Goal: Use online tool/utility: Utilize a website feature to perform a specific function

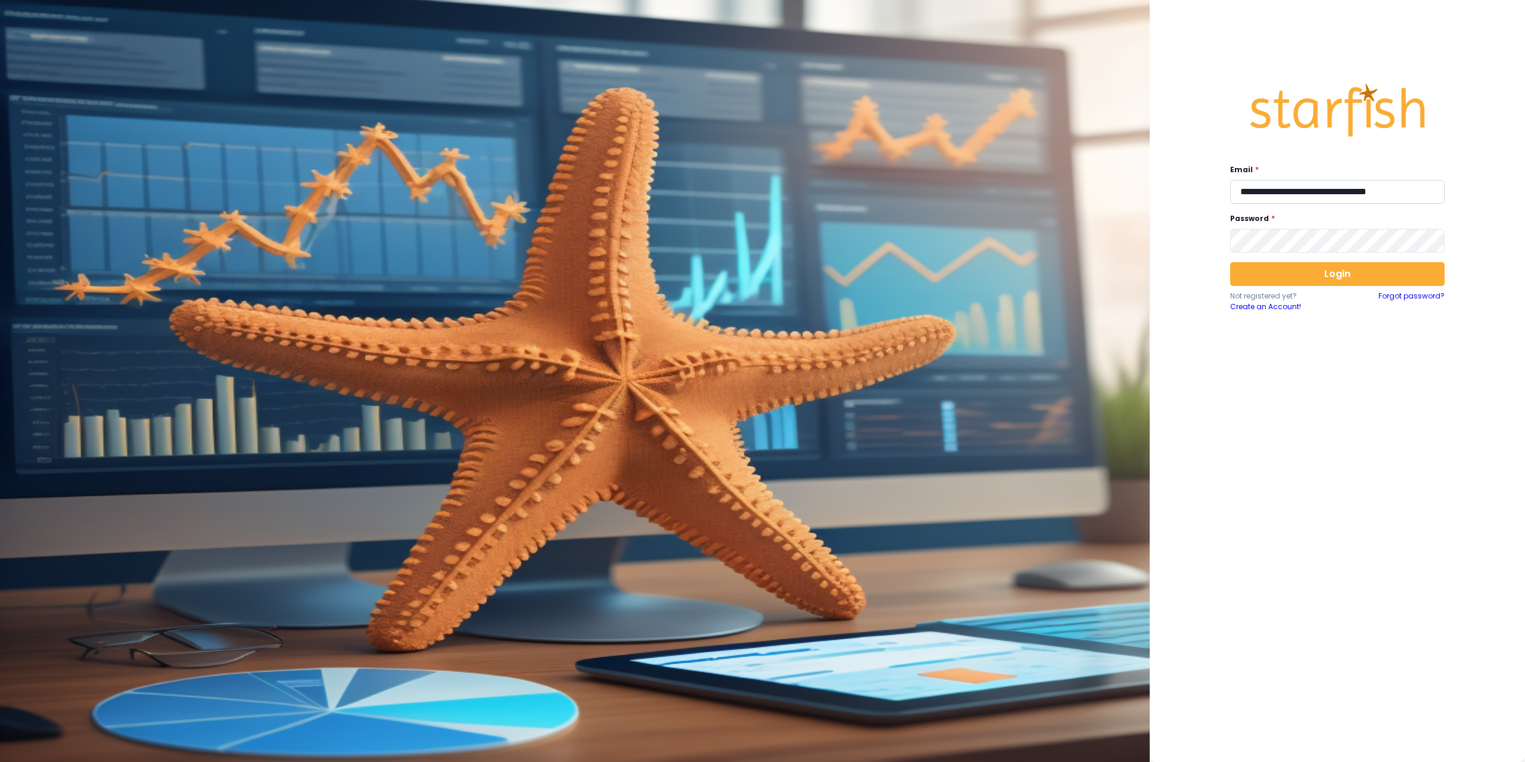
click at [1358, 192] on input "**********" at bounding box center [1337, 192] width 215 height 24
type input "**********"
click at [1293, 276] on button "Login" at bounding box center [1337, 274] width 215 height 24
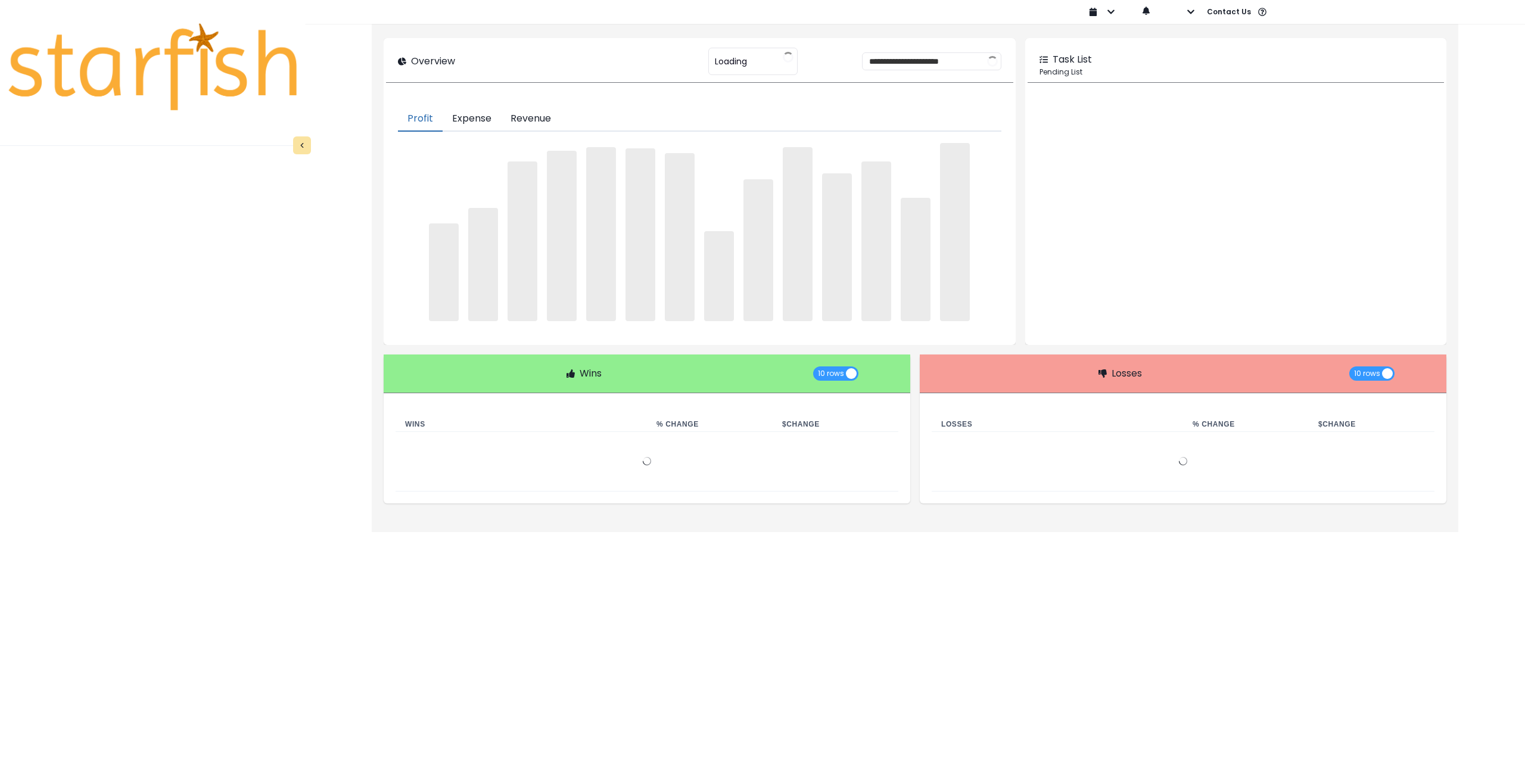
type input "********"
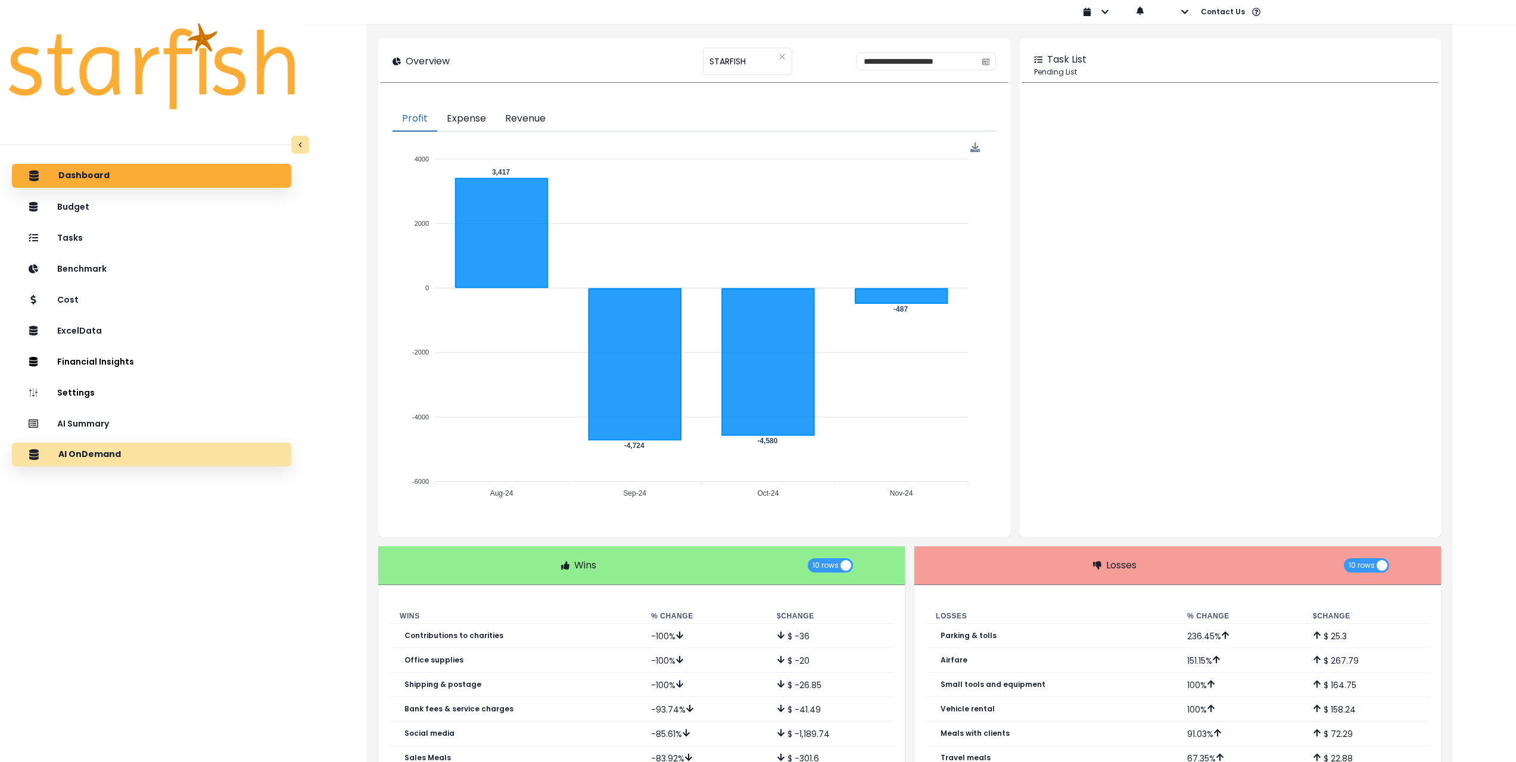
click at [172, 457] on div "AI OnDemand" at bounding box center [151, 454] width 260 height 25
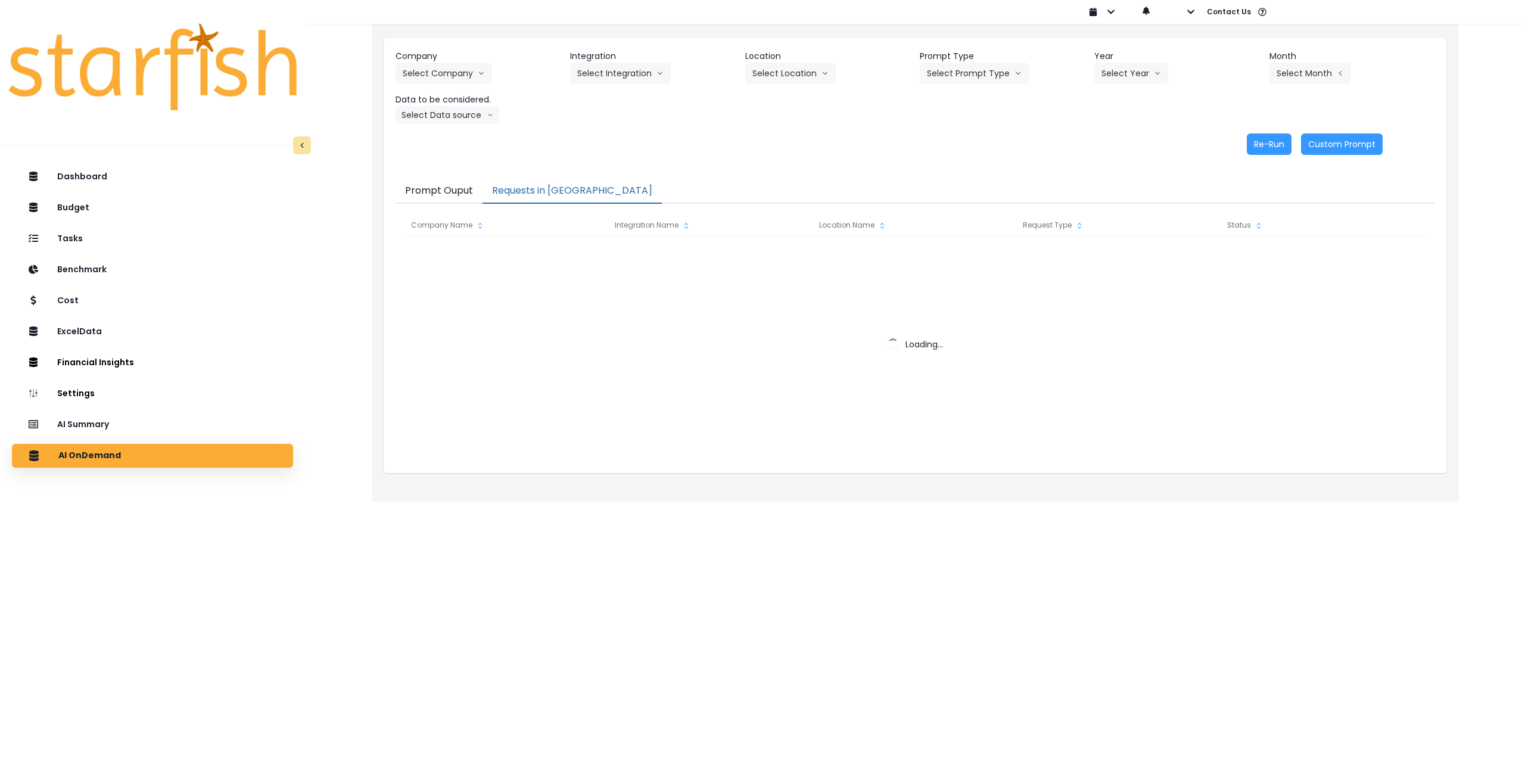
click at [574, 187] on button "Requests in [GEOGRAPHIC_DATA]" at bounding box center [572, 191] width 179 height 25
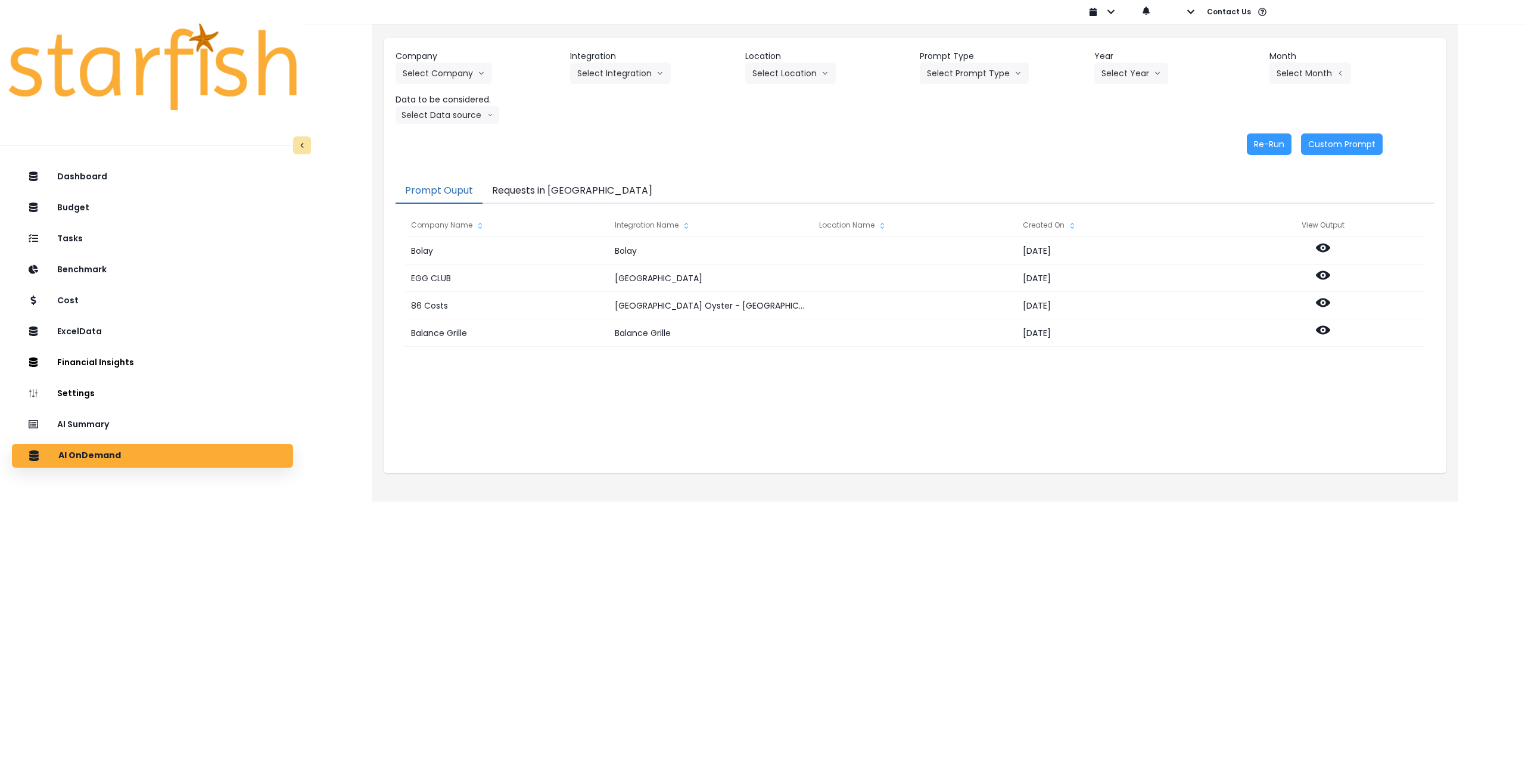
click at [450, 186] on button "Prompt Ouput" at bounding box center [439, 191] width 87 height 25
click at [470, 74] on button "Select Company" at bounding box center [444, 73] width 97 height 21
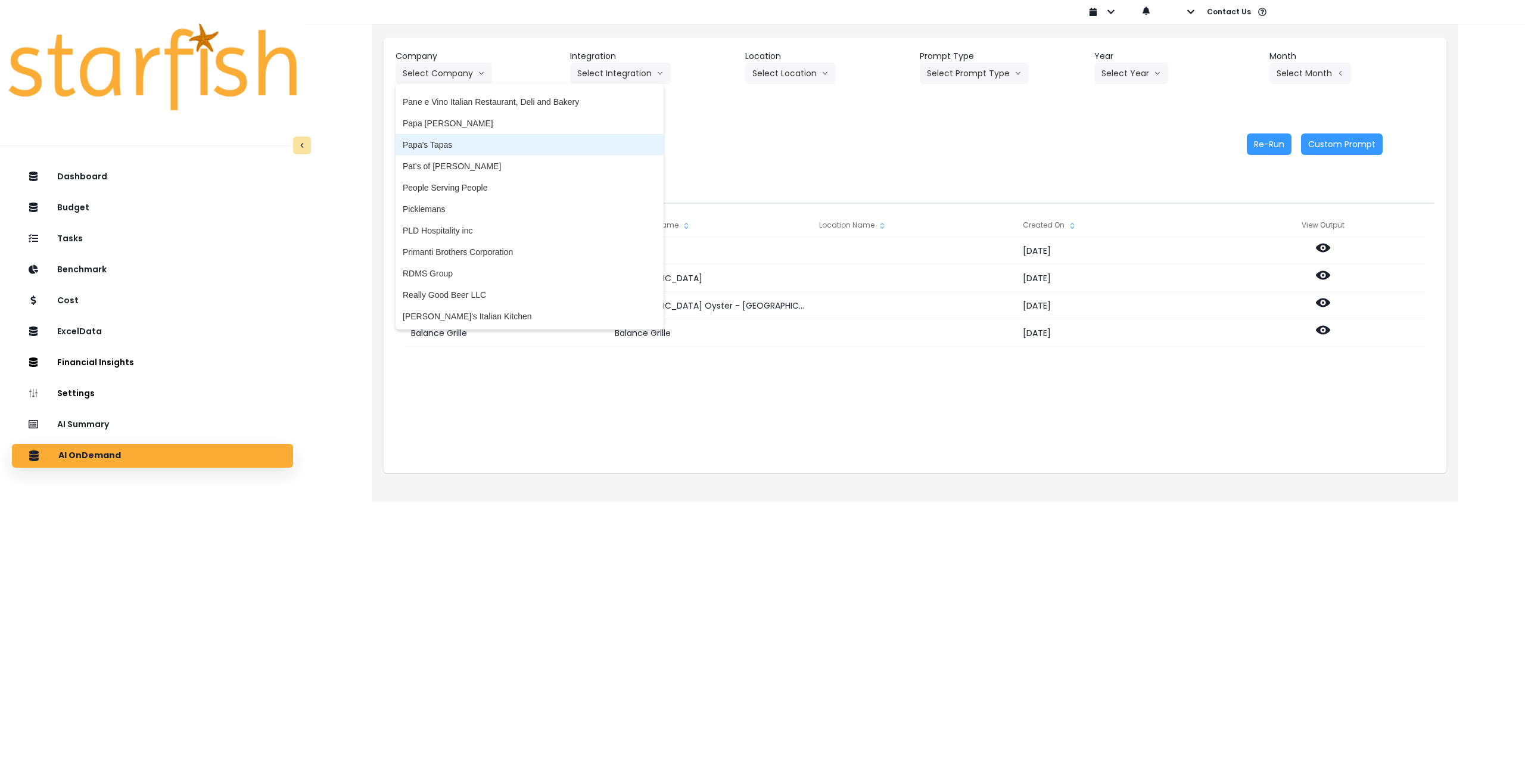
scroll to position [1847, 0]
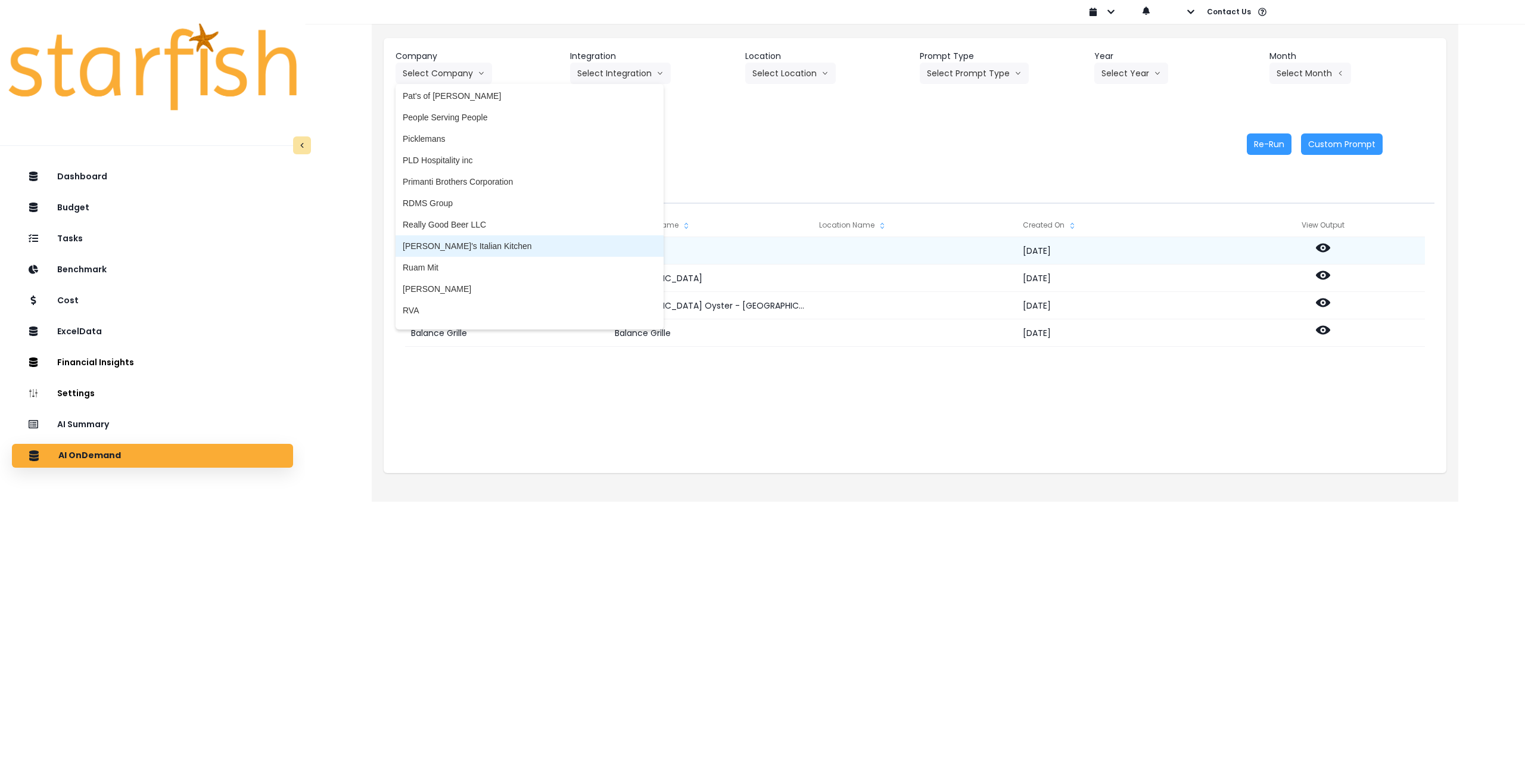
click at [449, 254] on li "[PERSON_NAME]'s Italian Kitchen" at bounding box center [530, 245] width 268 height 21
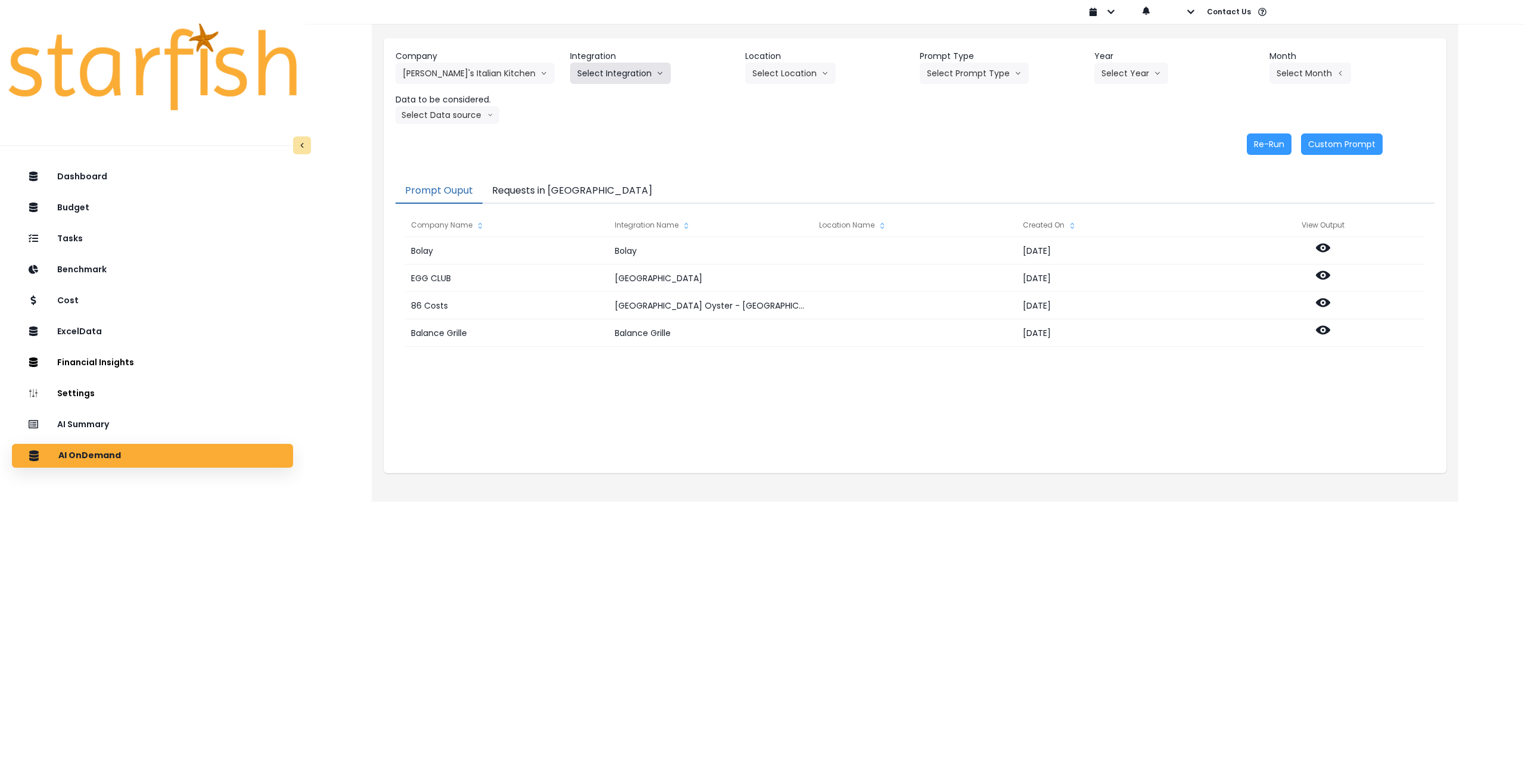
click at [629, 79] on button "Select Integration" at bounding box center [620, 73] width 101 height 21
click at [614, 93] on span "Quickbooks Online" at bounding box center [612, 98] width 70 height 12
click at [785, 69] on button "Select Location" at bounding box center [790, 73] width 91 height 21
drag, startPoint x: 777, startPoint y: 99, endPoint x: 808, endPoint y: 97, distance: 31.1
click at [778, 99] on span "All Locations" at bounding box center [776, 98] width 47 height 12
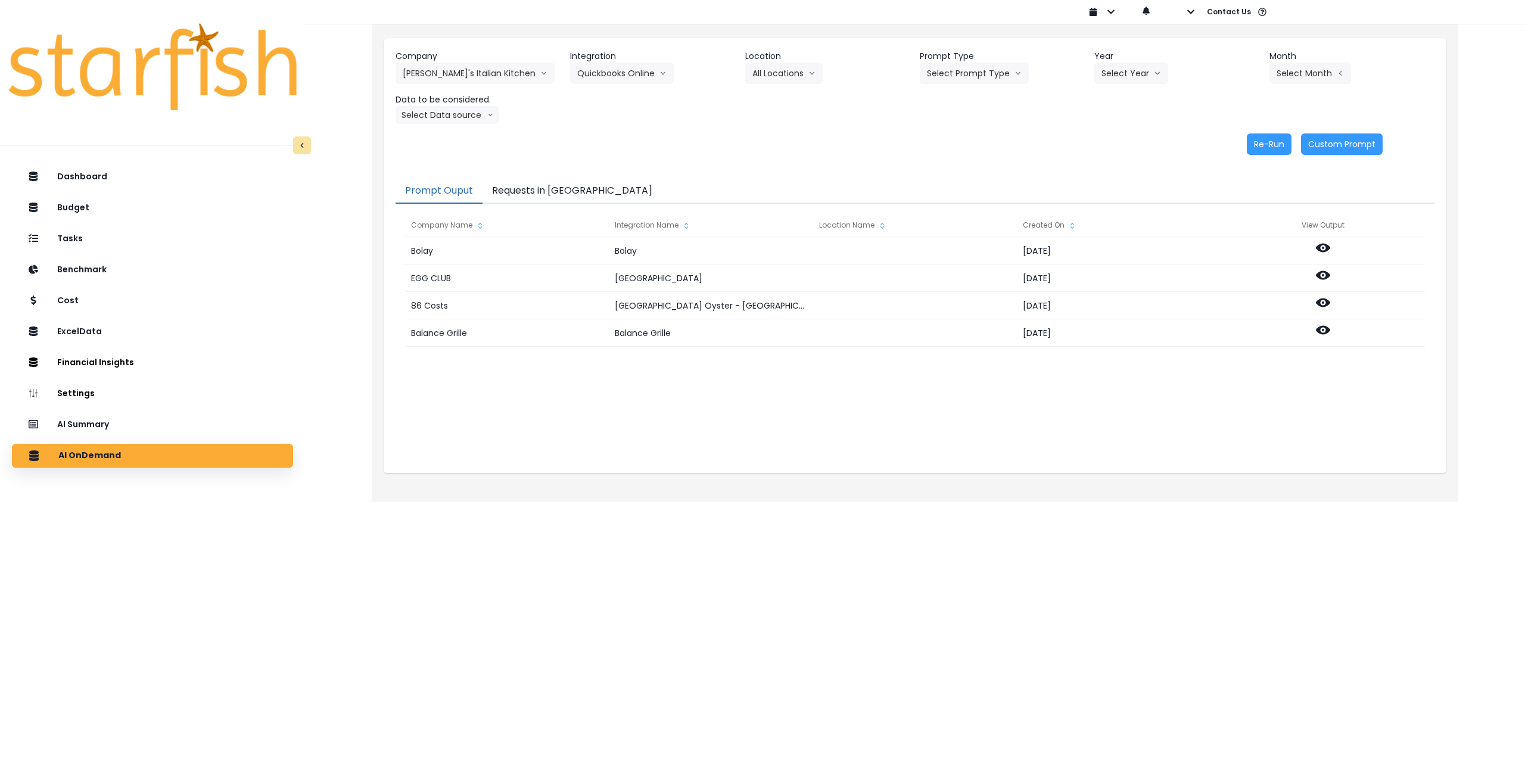
click at [1034, 65] on div "Prompt Type Select Prompt Type Weekly Task Weekly Summary Error Task Monthly Su…" at bounding box center [1002, 67] width 165 height 34
click at [991, 72] on button "Select Prompt Type" at bounding box center [974, 73] width 109 height 21
click at [952, 167] on span "Monthly Summary" at bounding box center [960, 163] width 67 height 12
click at [1125, 69] on button "Select Year" at bounding box center [1132, 73] width 74 height 21
click at [1108, 138] on span "2025" at bounding box center [1111, 141] width 18 height 12
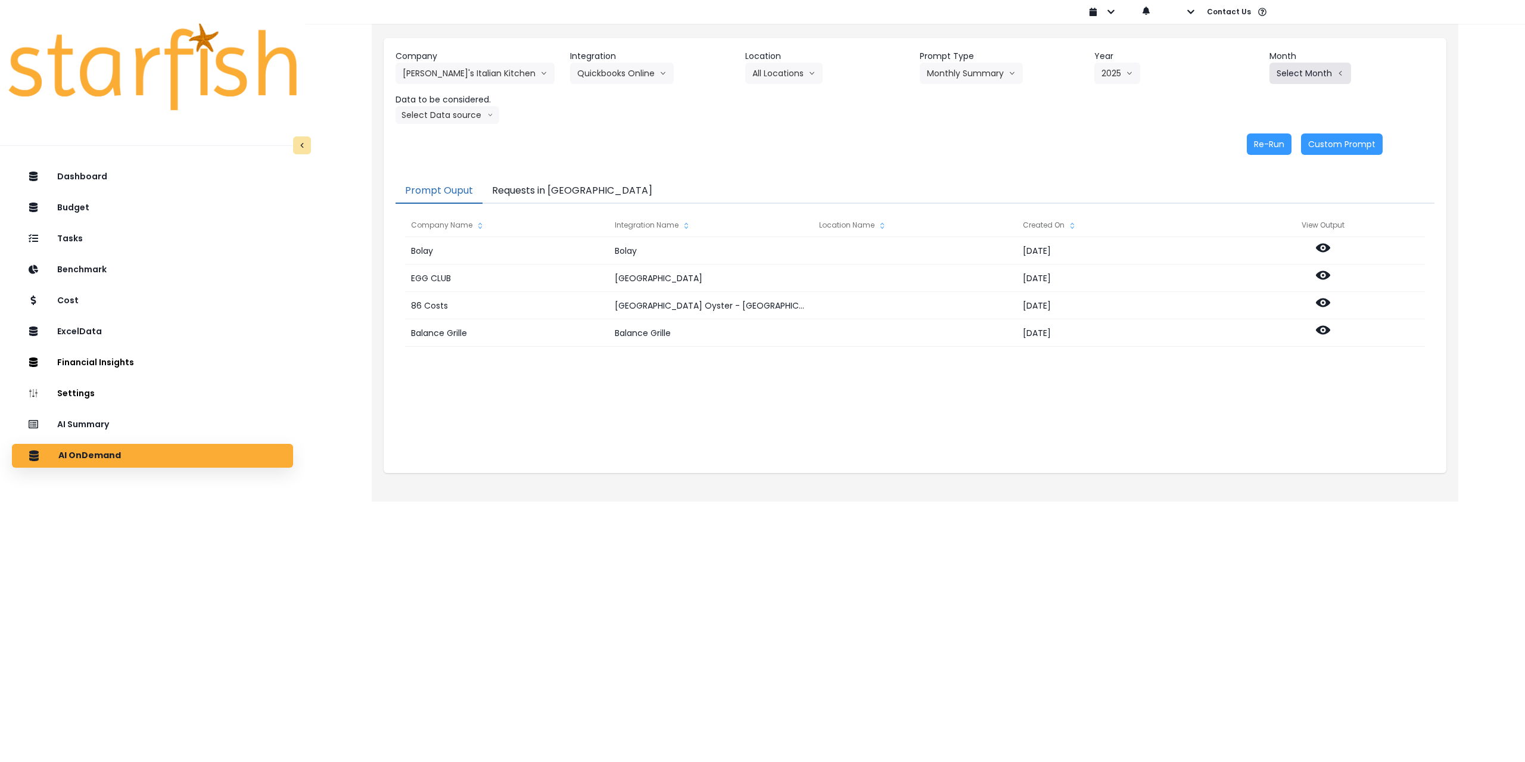
click at [1308, 70] on button "Select Month" at bounding box center [1311, 73] width 82 height 21
click at [1239, 204] on span "July" at bounding box center [1250, 206] width 23 height 12
click at [456, 117] on button "Select Data source" at bounding box center [448, 115] width 104 height 18
click at [454, 135] on span "Comparison overtime" at bounding box center [442, 138] width 79 height 12
click at [1265, 145] on button "Re-Run" at bounding box center [1269, 143] width 45 height 21
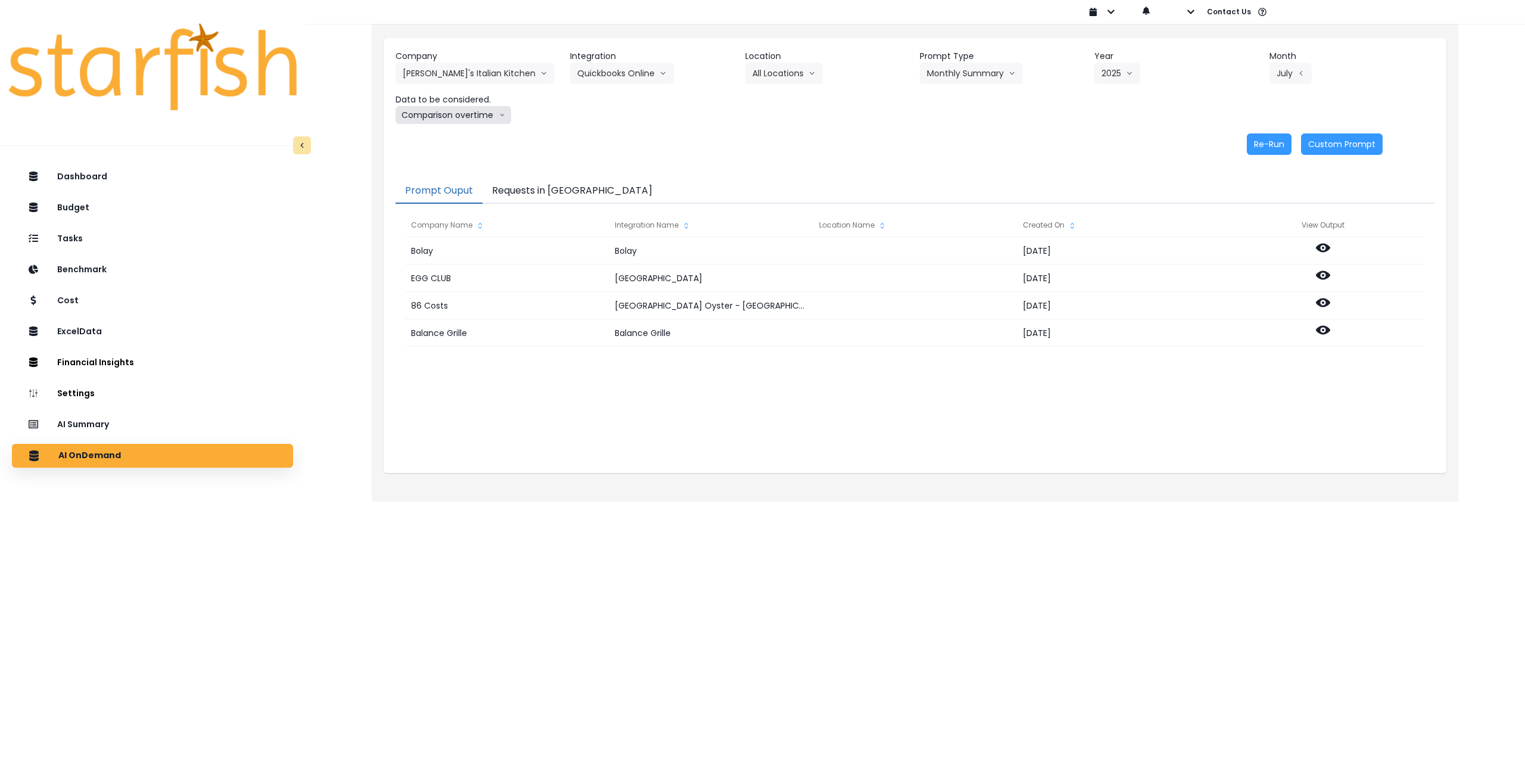
click at [475, 117] on button "Comparison overtime" at bounding box center [454, 115] width 116 height 18
click at [456, 158] on span "Location Analysis" at bounding box center [442, 160] width 79 height 12
click at [1285, 139] on button "Re-Run" at bounding box center [1269, 143] width 45 height 21
click at [443, 73] on button "[PERSON_NAME]'s Italian Kitchen" at bounding box center [475, 73] width 159 height 21
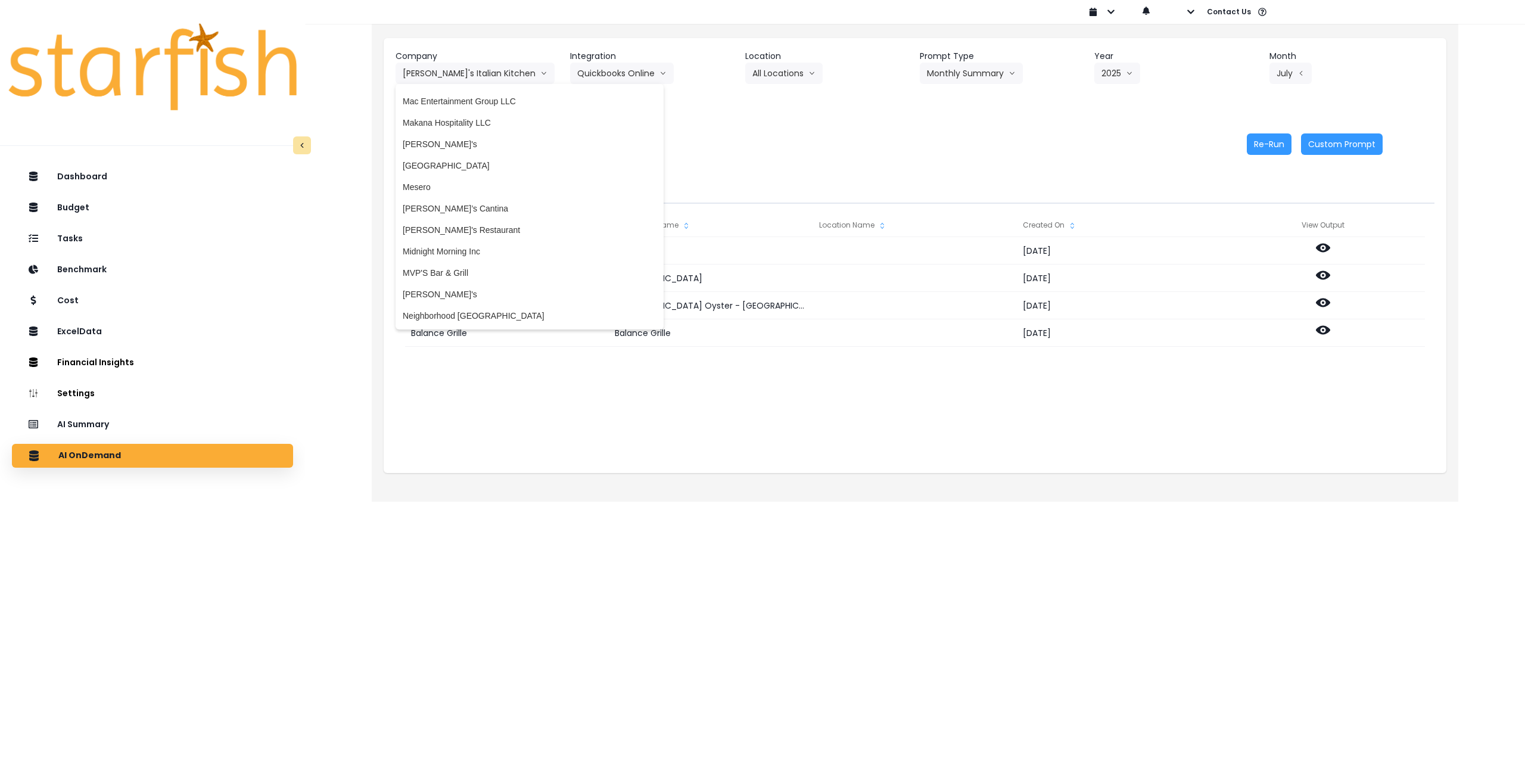
scroll to position [1370, 0]
click at [464, 245] on span "[GEOGRAPHIC_DATA]" at bounding box center [530, 251] width 254 height 12
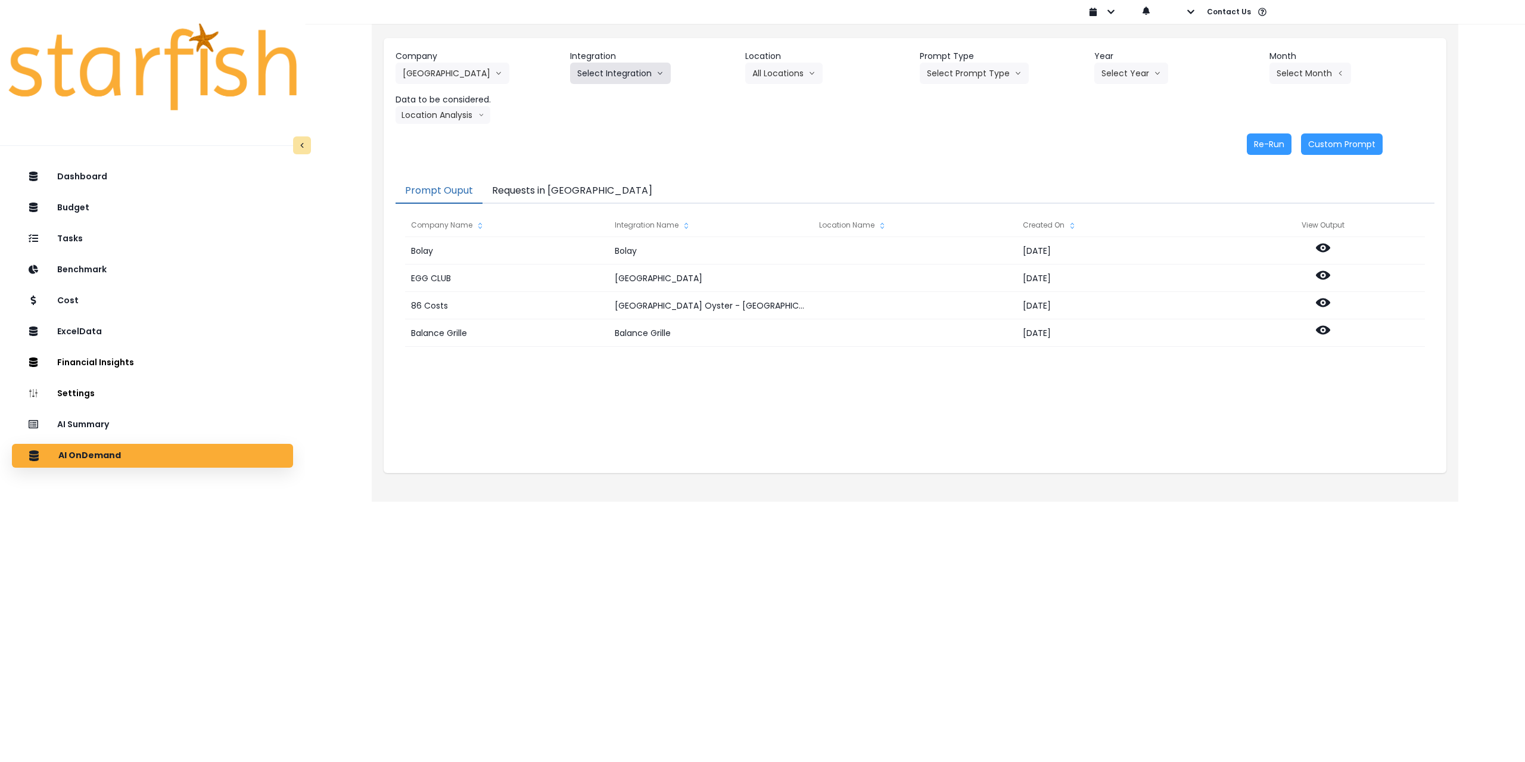
click at [635, 67] on button "Select Integration" at bounding box center [620, 73] width 101 height 21
click at [586, 100] on span "R365" at bounding box center [587, 98] width 20 height 12
click at [769, 72] on button "Select Location" at bounding box center [790, 73] width 91 height 21
click at [777, 98] on span "All Locations" at bounding box center [776, 98] width 47 height 12
click at [961, 70] on button "Select Prompt Type" at bounding box center [974, 73] width 109 height 21
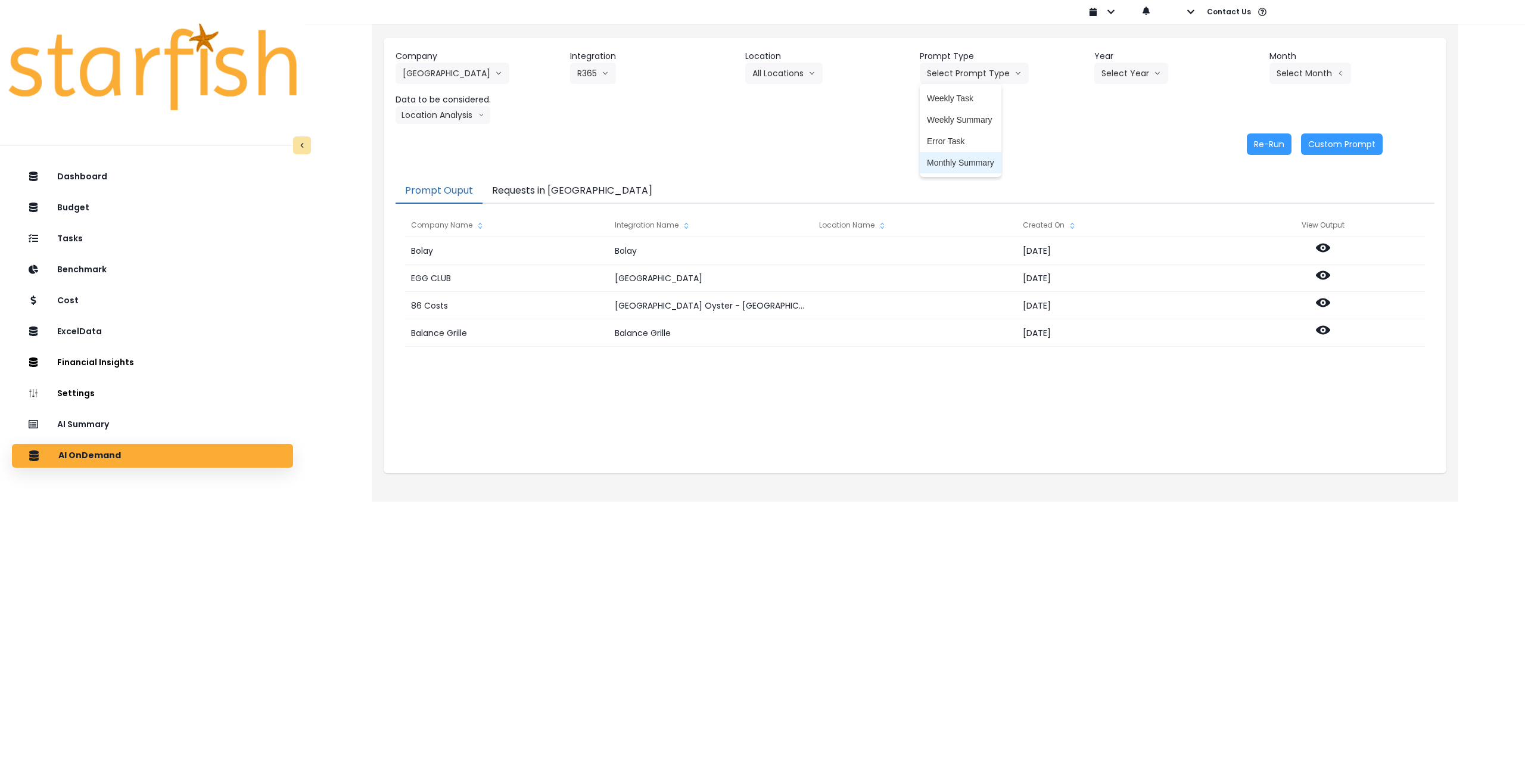
click at [957, 161] on span "Monthly Summary" at bounding box center [960, 163] width 67 height 12
click at [1121, 70] on button "Select Year" at bounding box center [1132, 73] width 74 height 21
click at [1109, 142] on span "2025" at bounding box center [1111, 141] width 18 height 12
click at [1300, 72] on button "Select Month" at bounding box center [1311, 73] width 82 height 21
click at [1243, 204] on span "July" at bounding box center [1250, 206] width 23 height 12
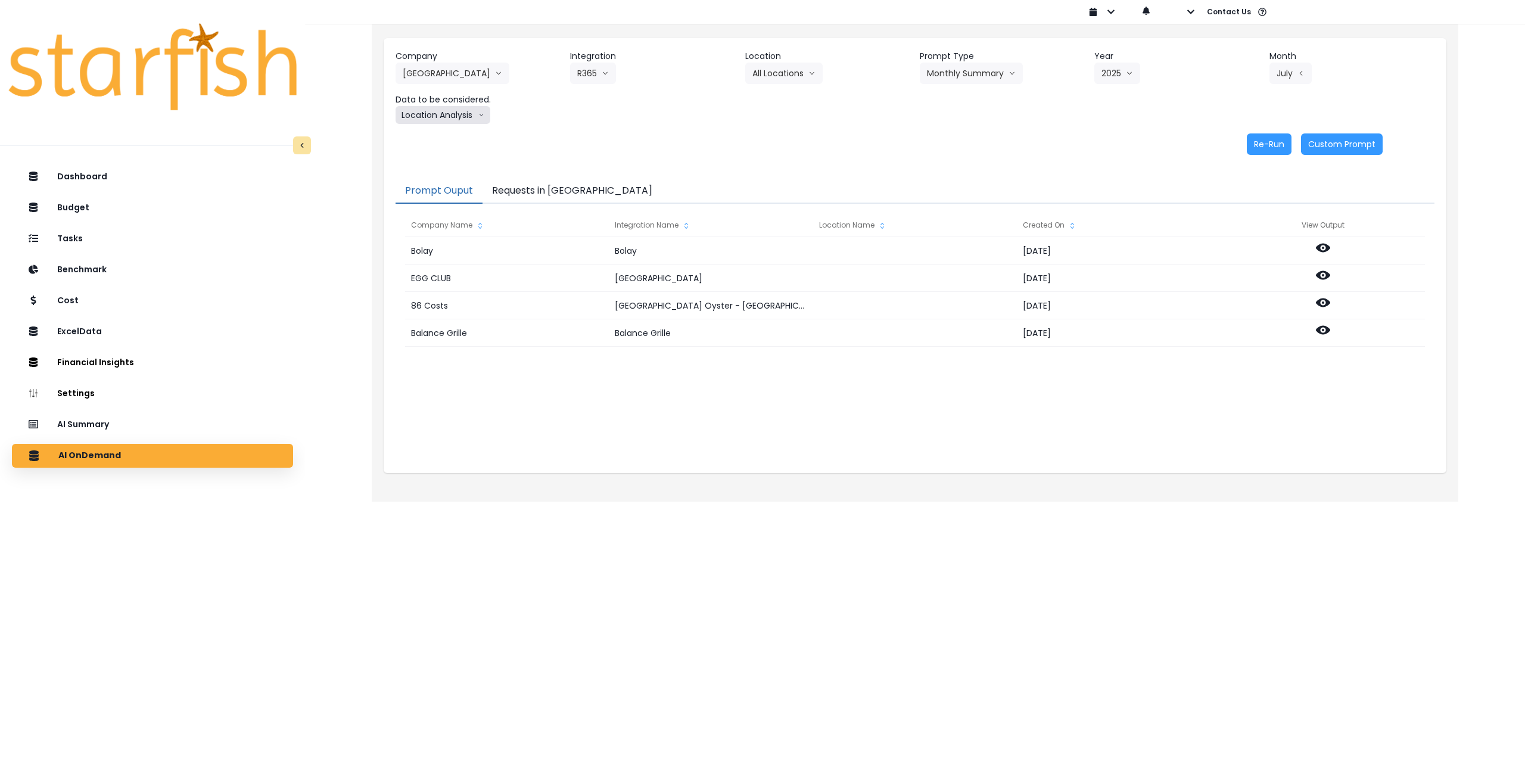
click at [445, 114] on button "Location Analysis" at bounding box center [443, 115] width 95 height 18
click at [430, 135] on span "Comparison overtime" at bounding box center [442, 138] width 79 height 12
click at [1280, 145] on button "Re-Run" at bounding box center [1269, 143] width 45 height 21
click at [452, 119] on button "Comparison overtime" at bounding box center [454, 115] width 116 height 18
click at [427, 160] on span "Location Analysis" at bounding box center [442, 160] width 79 height 12
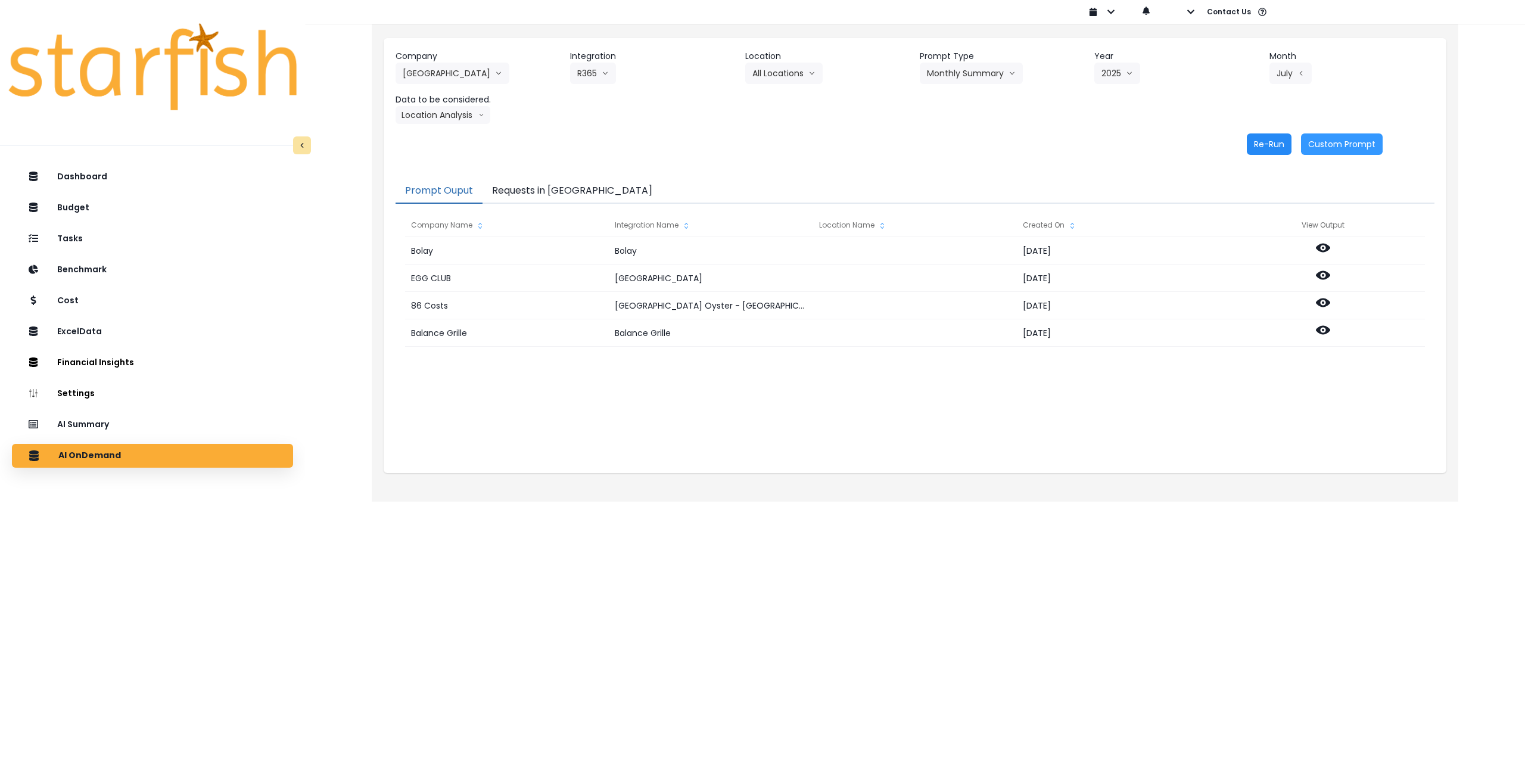
click at [1267, 149] on button "Re-Run" at bounding box center [1269, 143] width 45 height 21
drag, startPoint x: 428, startPoint y: 72, endPoint x: 434, endPoint y: 73, distance: 6.1
click at [430, 72] on button "[GEOGRAPHIC_DATA]" at bounding box center [453, 73] width 114 height 21
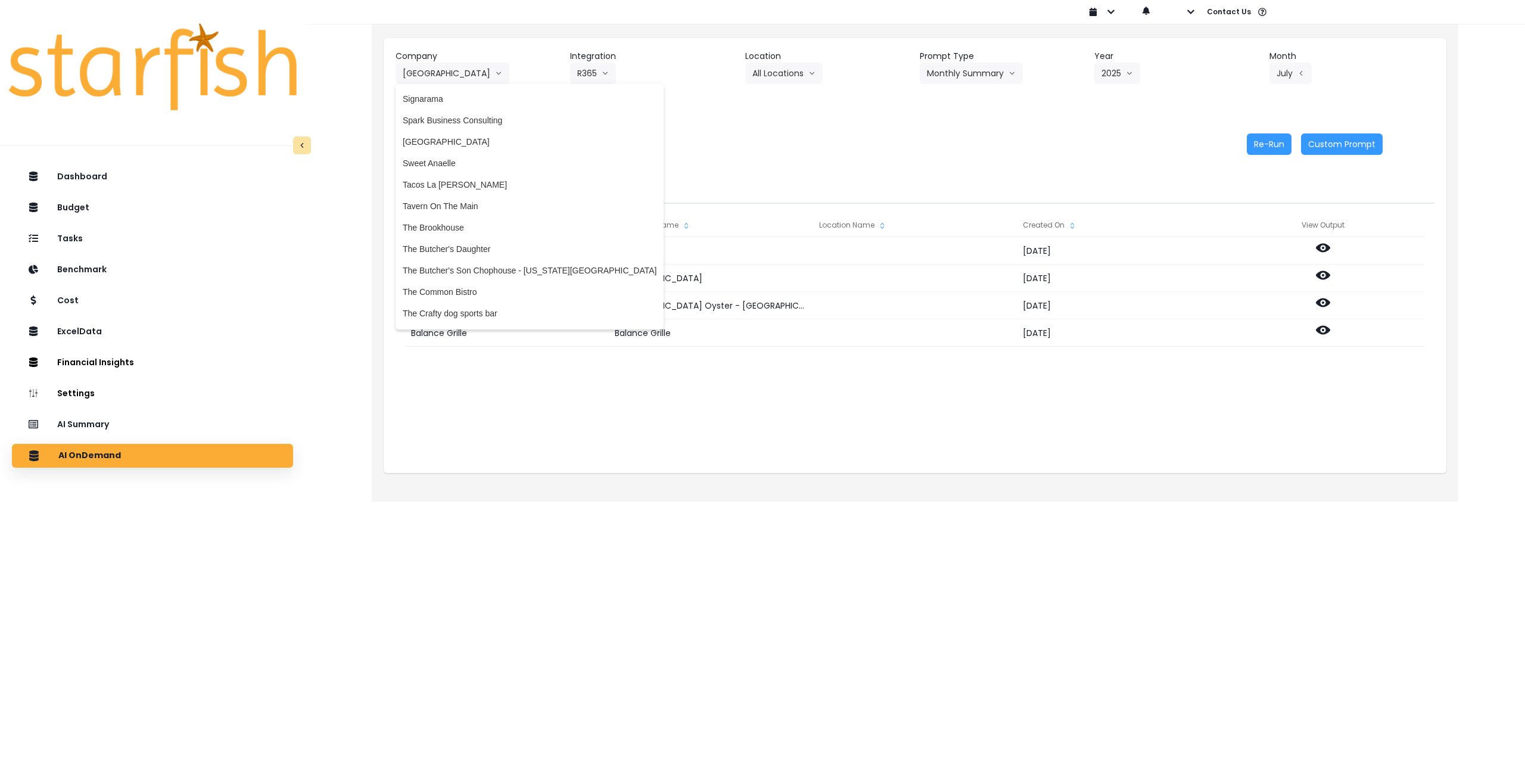
scroll to position [2324, 0]
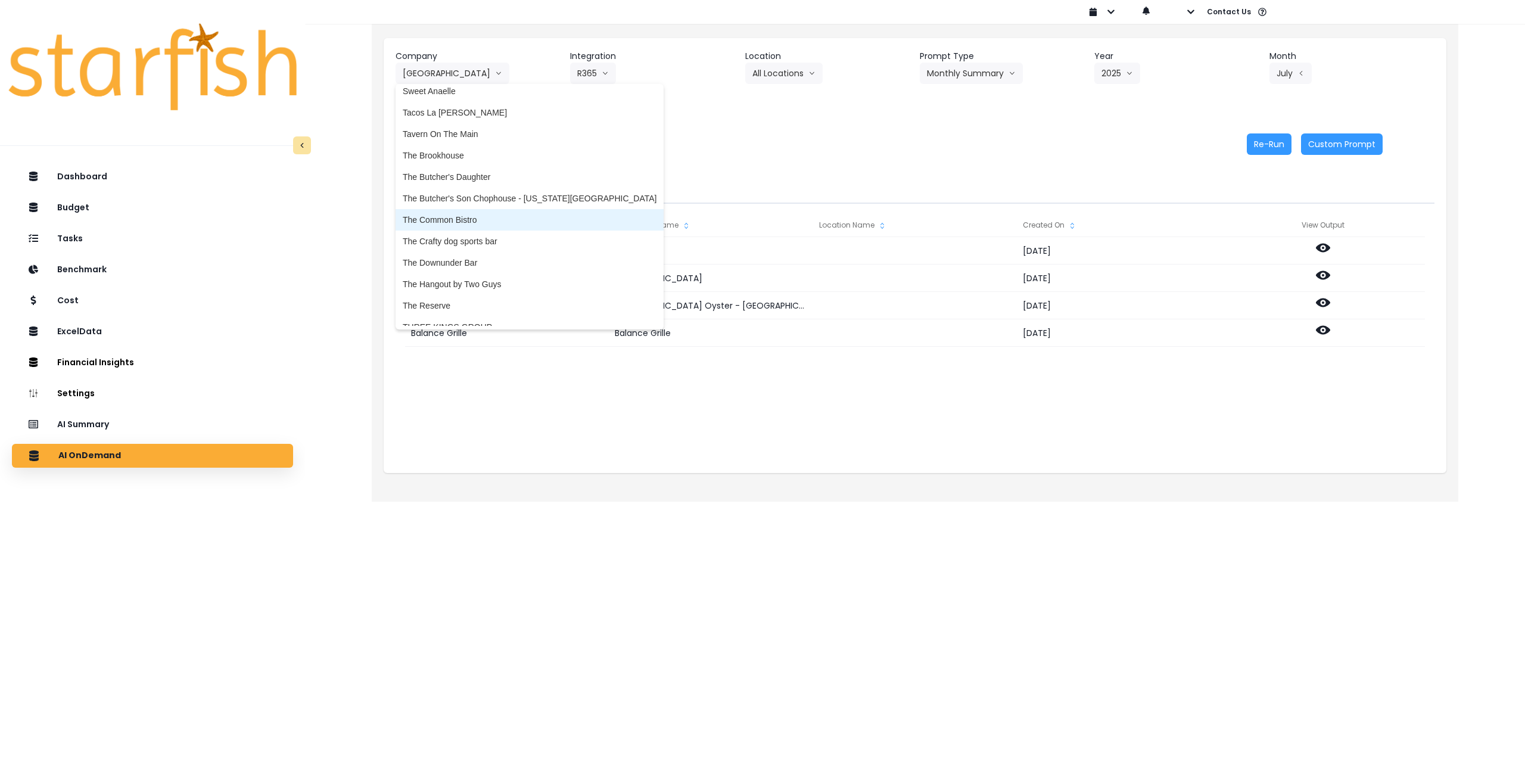
click at [475, 218] on span "The Common Bistro" at bounding box center [530, 220] width 254 height 12
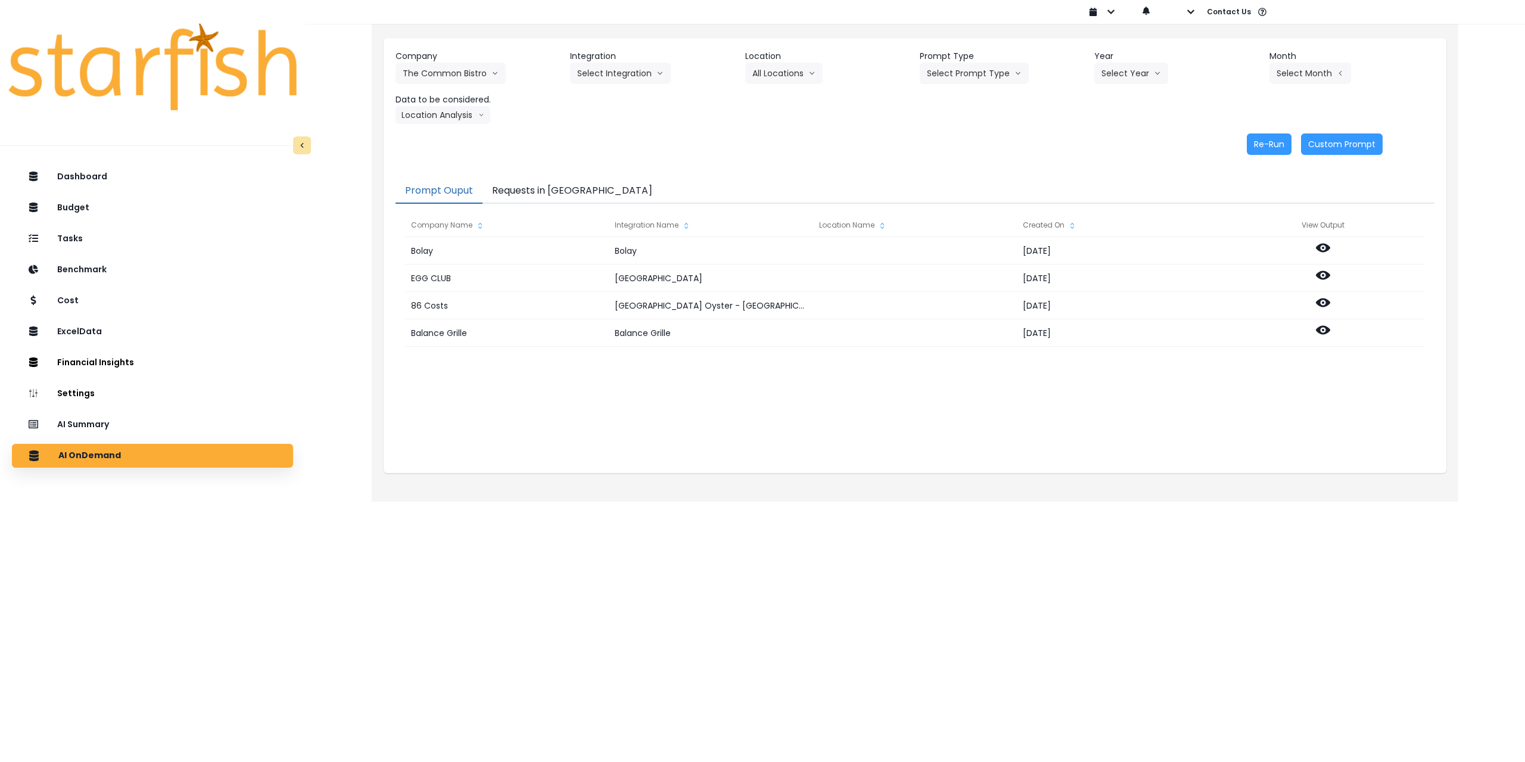
click at [629, 58] on header "Integration" at bounding box center [652, 56] width 165 height 13
click at [621, 74] on button "Select Integration" at bounding box center [620, 73] width 101 height 21
click at [614, 97] on span "The Common Bistro" at bounding box center [614, 98] width 74 height 12
click at [777, 74] on button "Select Location" at bounding box center [790, 73] width 91 height 21
click at [776, 98] on span "All Locations" at bounding box center [776, 98] width 47 height 12
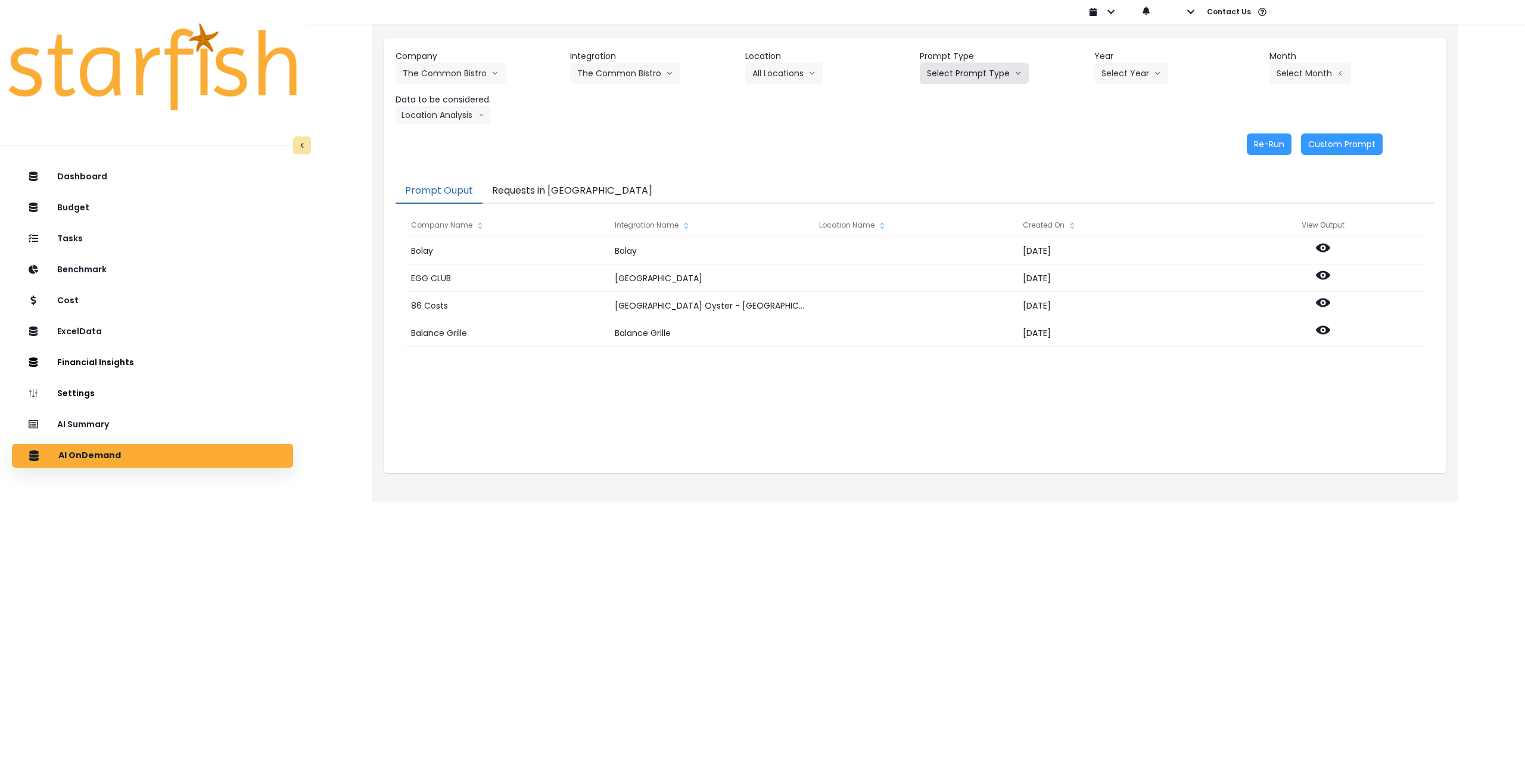
click at [973, 69] on button "Select Prompt Type" at bounding box center [974, 73] width 109 height 21
click at [961, 159] on span "Monthly Summary" at bounding box center [960, 163] width 67 height 12
click at [1118, 83] on button "Select Year" at bounding box center [1132, 73] width 74 height 21
click at [1114, 137] on span "2025" at bounding box center [1111, 141] width 18 height 12
click at [1286, 73] on button "Select Month" at bounding box center [1311, 73] width 82 height 21
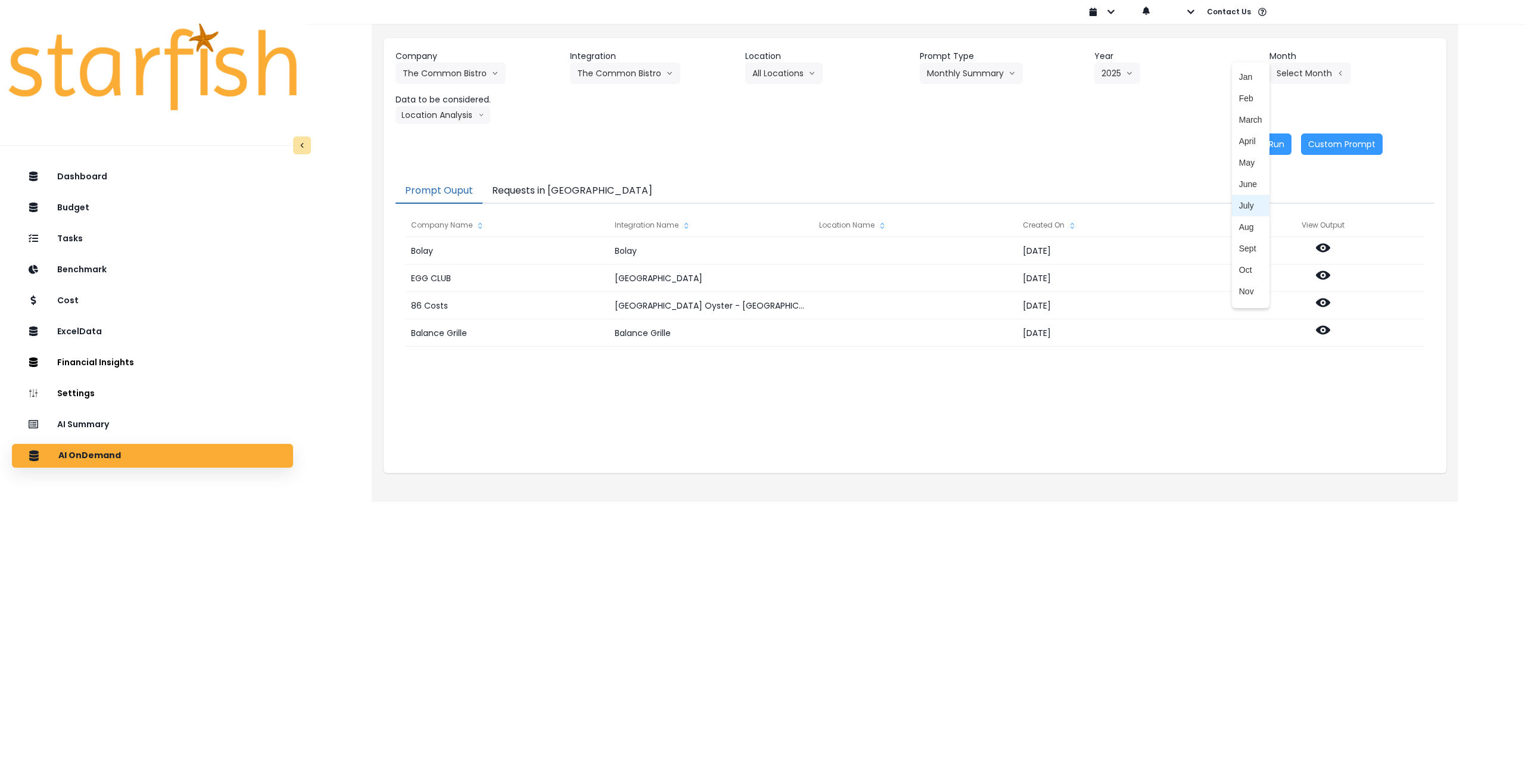
click at [1246, 206] on span "July" at bounding box center [1250, 206] width 23 height 12
click at [444, 117] on button "Location Analysis" at bounding box center [443, 115] width 95 height 18
drag, startPoint x: 436, startPoint y: 133, endPoint x: 802, endPoint y: 147, distance: 366.1
click at [437, 133] on span "Comparison overtime" at bounding box center [442, 138] width 79 height 12
click at [1279, 144] on button "Re-Run" at bounding box center [1269, 143] width 45 height 21
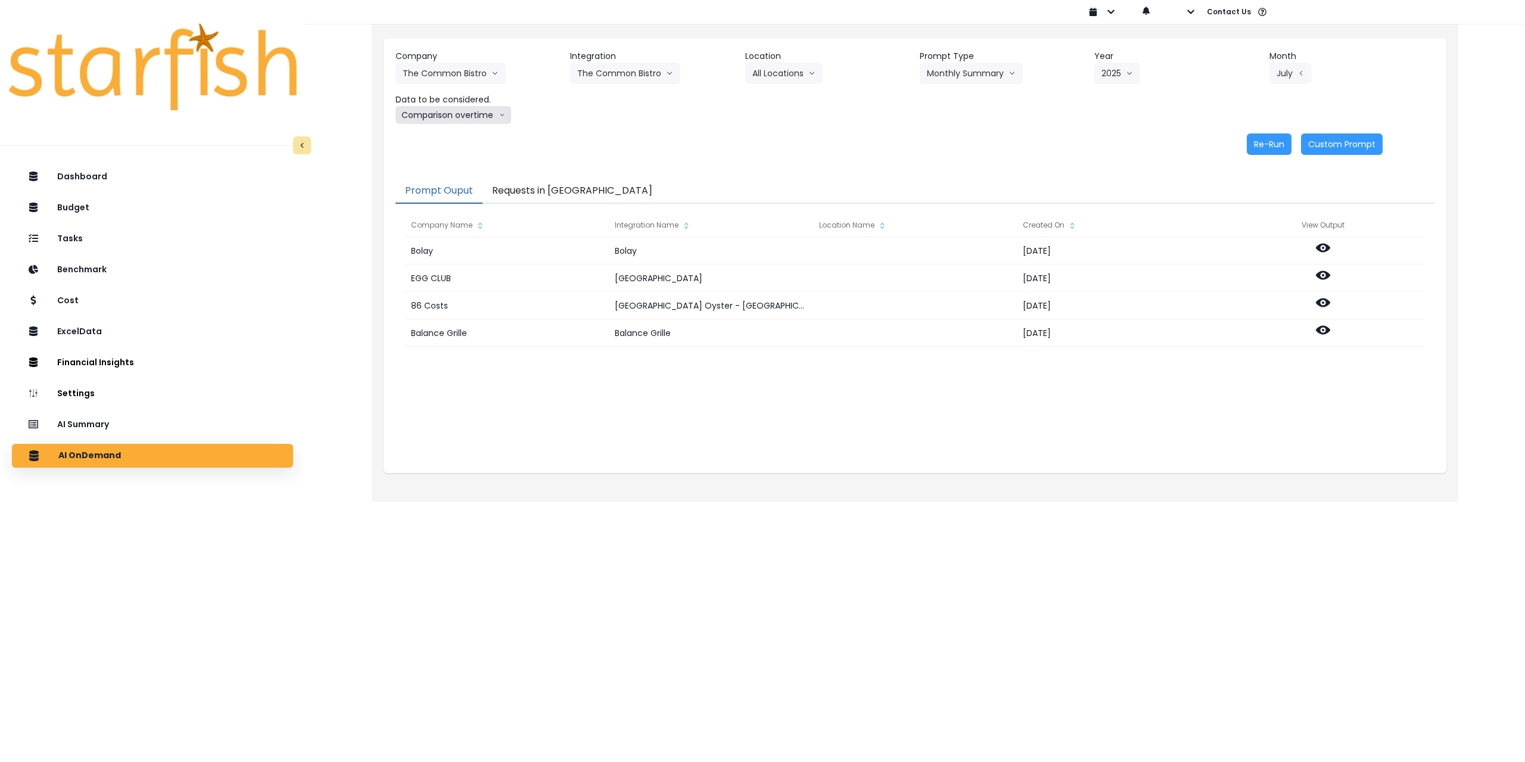
click at [465, 111] on button "Comparison overtime" at bounding box center [454, 115] width 116 height 18
click at [439, 166] on li "Location Analysis" at bounding box center [443, 159] width 94 height 21
click at [1269, 142] on button "Re-Run" at bounding box center [1269, 143] width 45 height 21
click at [439, 70] on button "The Common Bistro" at bounding box center [451, 73] width 110 height 21
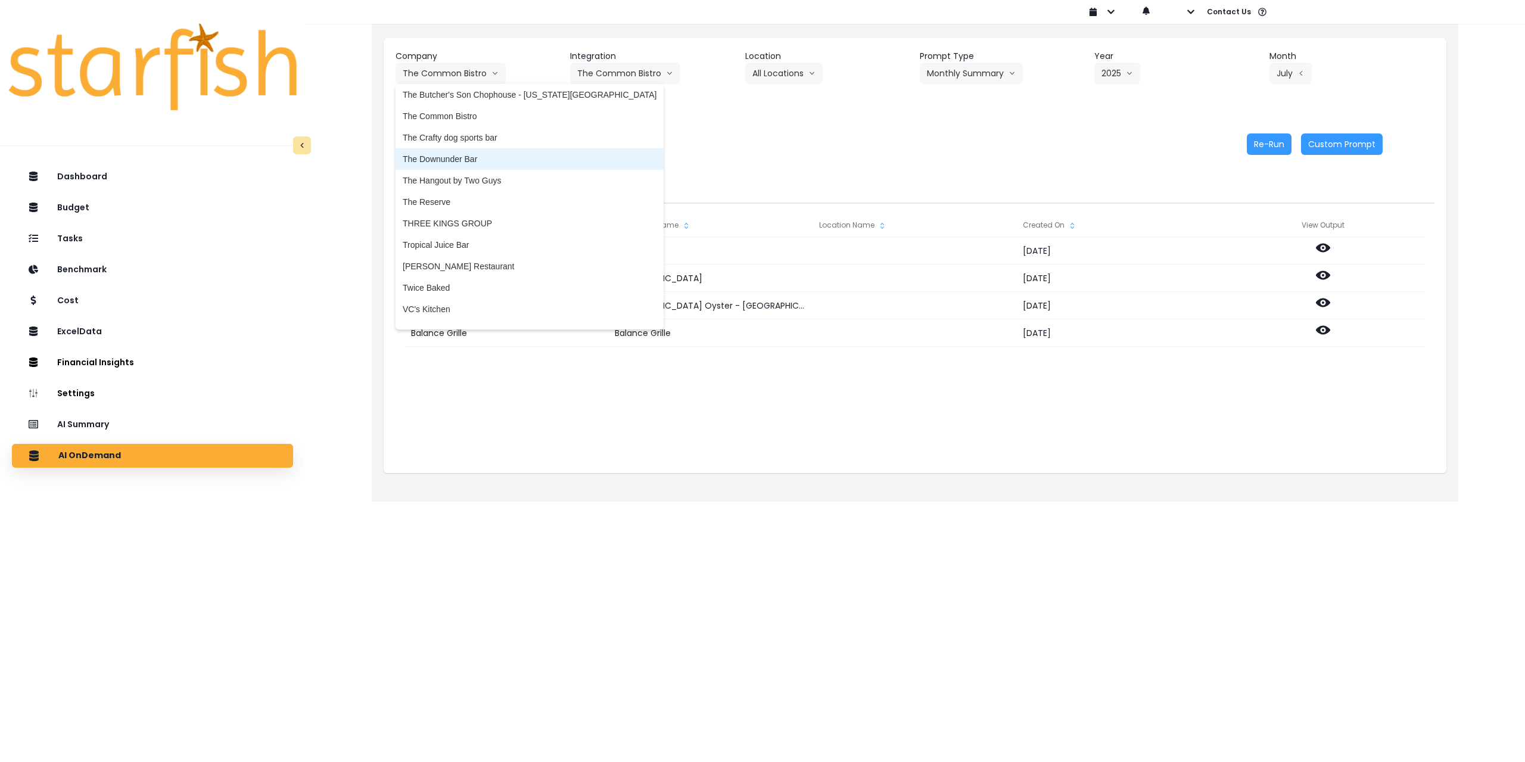
scroll to position [2383, 0]
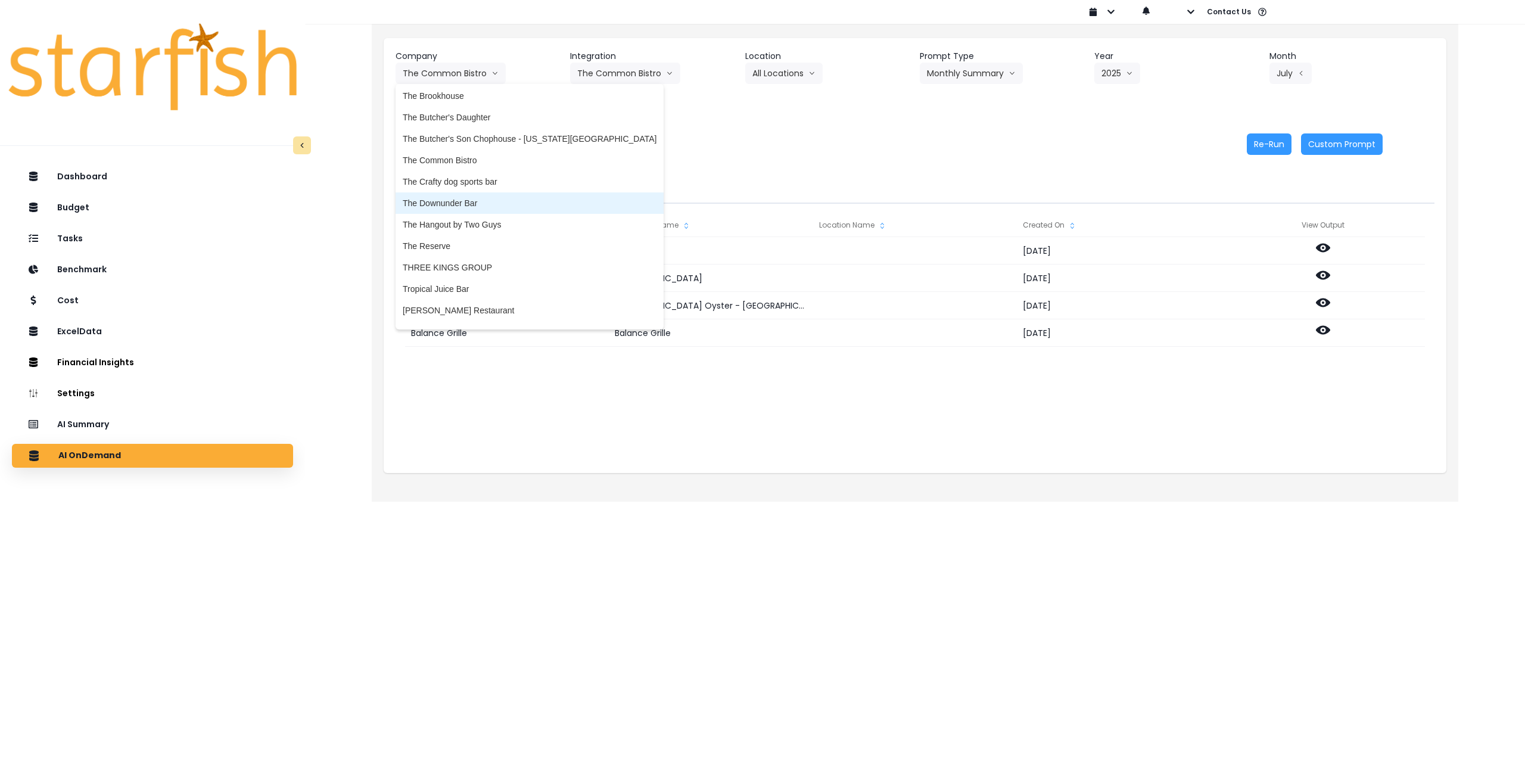
click at [480, 203] on span "The Downunder Bar" at bounding box center [530, 203] width 254 height 12
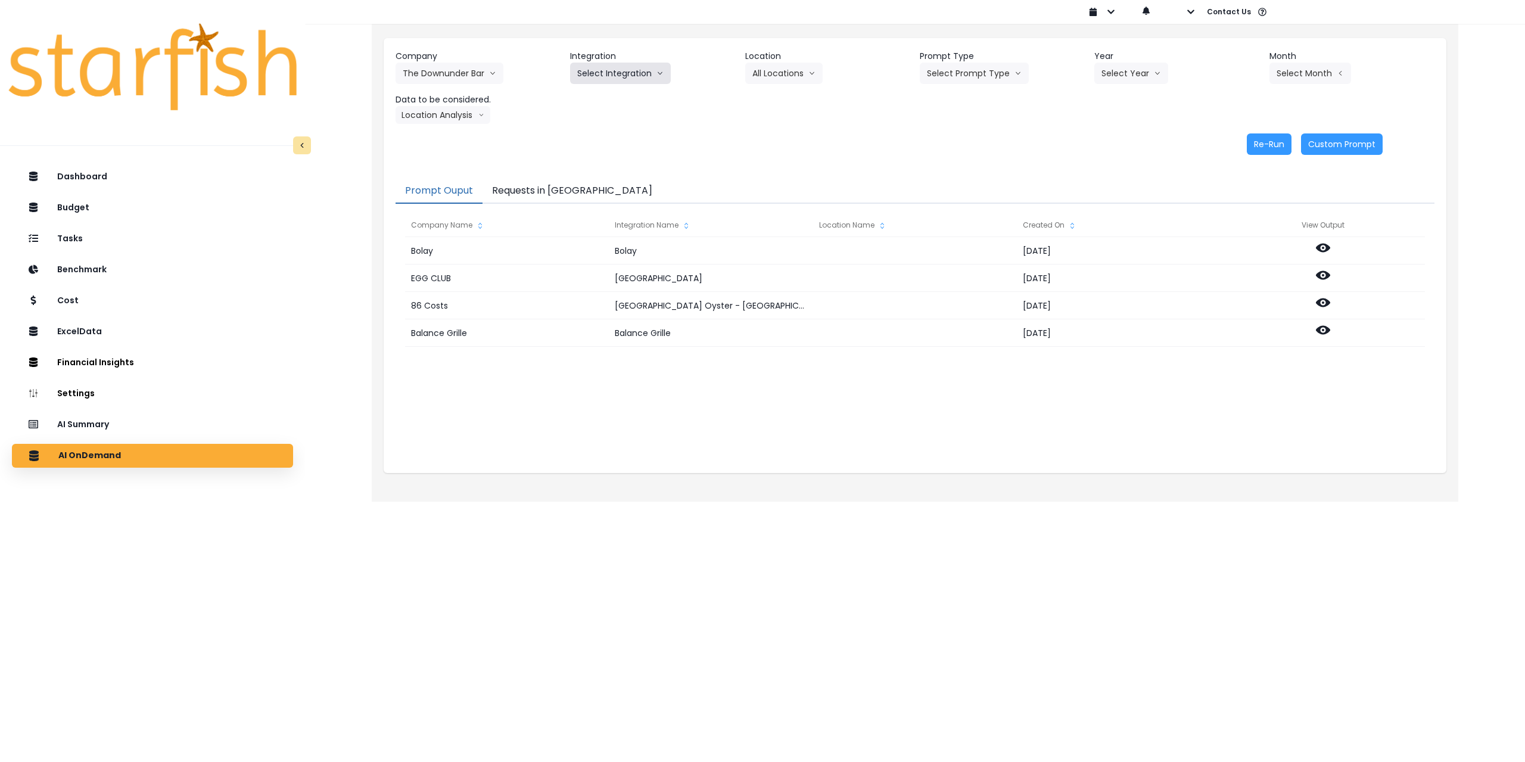
click at [632, 76] on button "Select Integration" at bounding box center [620, 73] width 101 height 21
click at [626, 97] on span "The Downunder Bar" at bounding box center [614, 98] width 74 height 12
click at [787, 71] on button "Select Location" at bounding box center [790, 73] width 91 height 21
click at [779, 100] on span "All Locations" at bounding box center [776, 98] width 47 height 12
click at [948, 62] on header "Prompt Type" at bounding box center [1002, 56] width 165 height 13
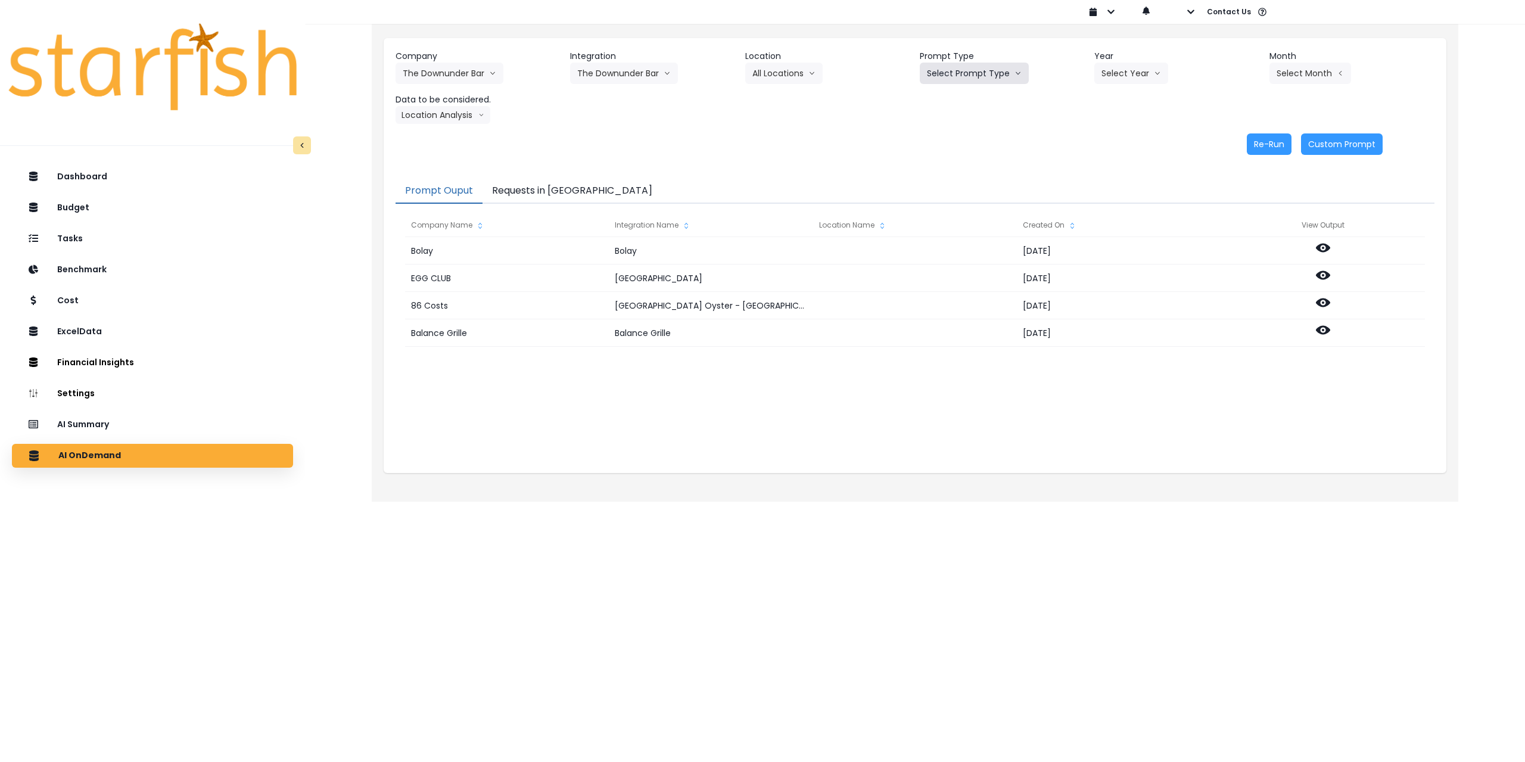
click at [966, 79] on button "Select Prompt Type" at bounding box center [974, 73] width 109 height 21
click at [958, 157] on span "Monthly Summary" at bounding box center [960, 163] width 67 height 12
click at [1161, 70] on button "Select Year" at bounding box center [1132, 73] width 74 height 21
click at [1115, 138] on span "2025" at bounding box center [1111, 141] width 18 height 12
click at [1311, 77] on button "Select Month" at bounding box center [1311, 73] width 82 height 21
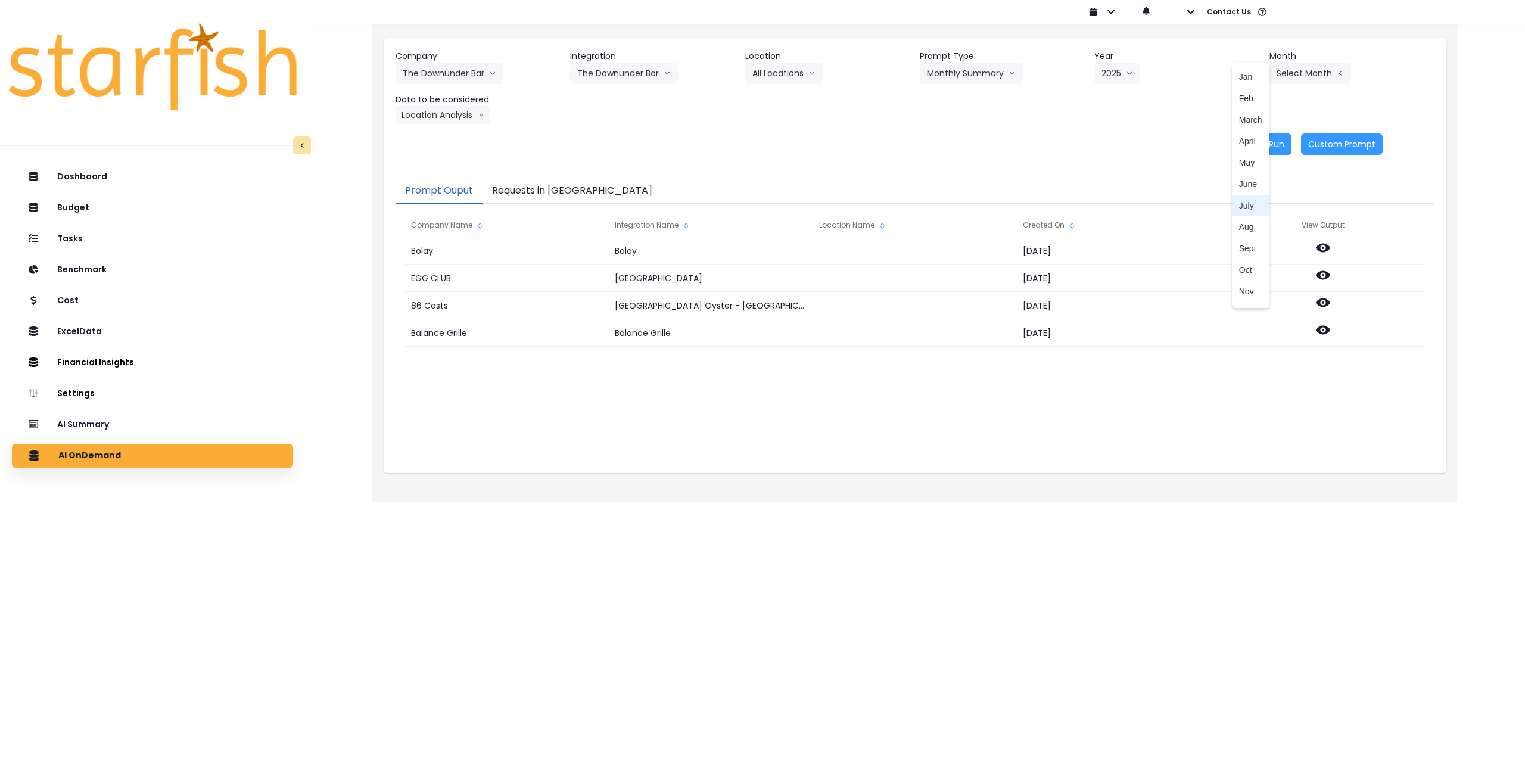
click at [1239, 206] on span "July" at bounding box center [1250, 206] width 23 height 12
click at [435, 116] on button "Location Analysis" at bounding box center [443, 115] width 95 height 18
click at [433, 138] on span "Comparison overtime" at bounding box center [442, 138] width 79 height 12
click at [1264, 147] on button "Re-Run" at bounding box center [1269, 143] width 45 height 21
click at [453, 120] on button "Comparison overtime" at bounding box center [454, 115] width 116 height 18
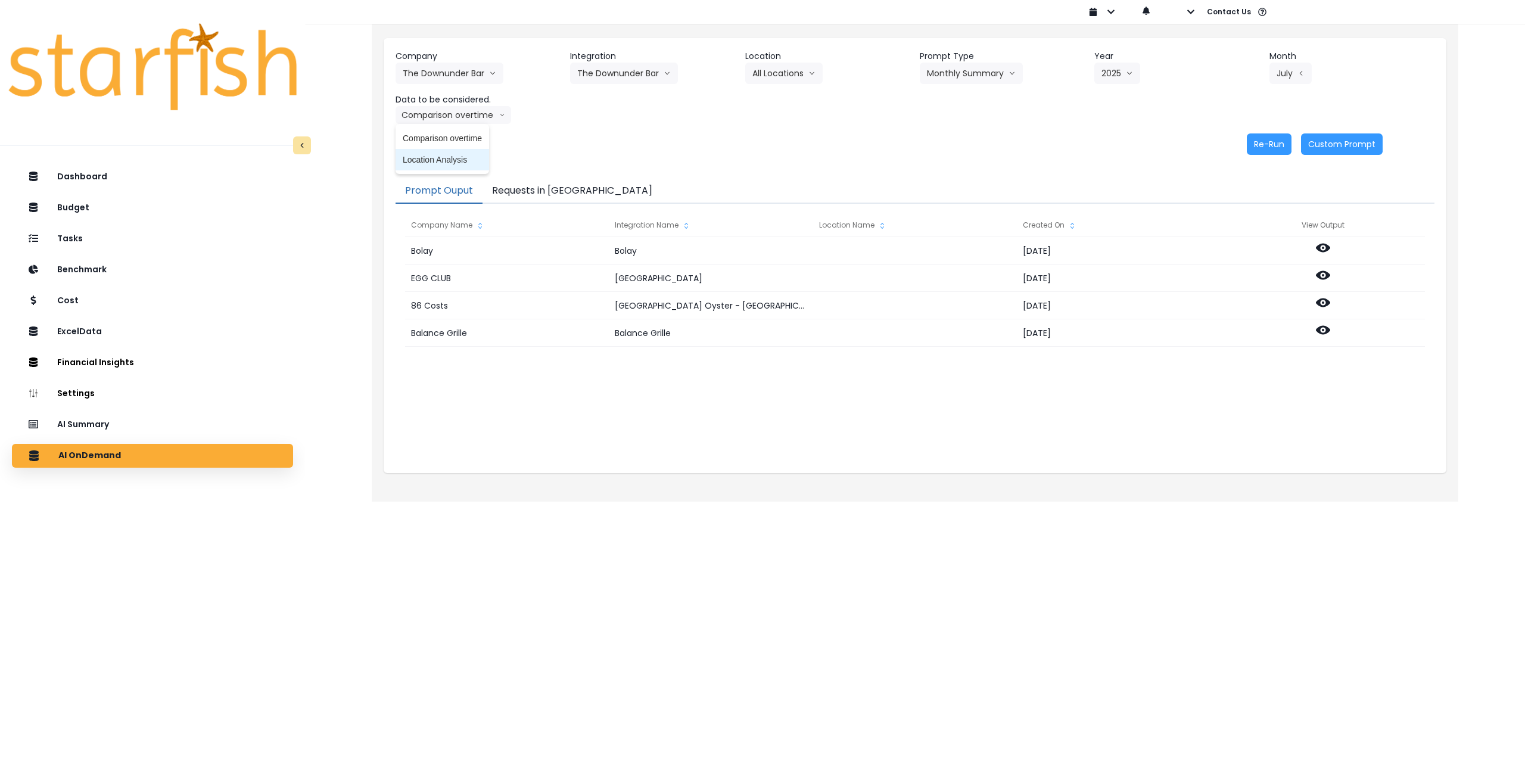
click at [440, 165] on span "Location Analysis" at bounding box center [442, 160] width 79 height 12
click at [1276, 145] on button "Re-Run" at bounding box center [1269, 143] width 45 height 21
click at [456, 77] on button "The Downunder Bar" at bounding box center [450, 73] width 108 height 21
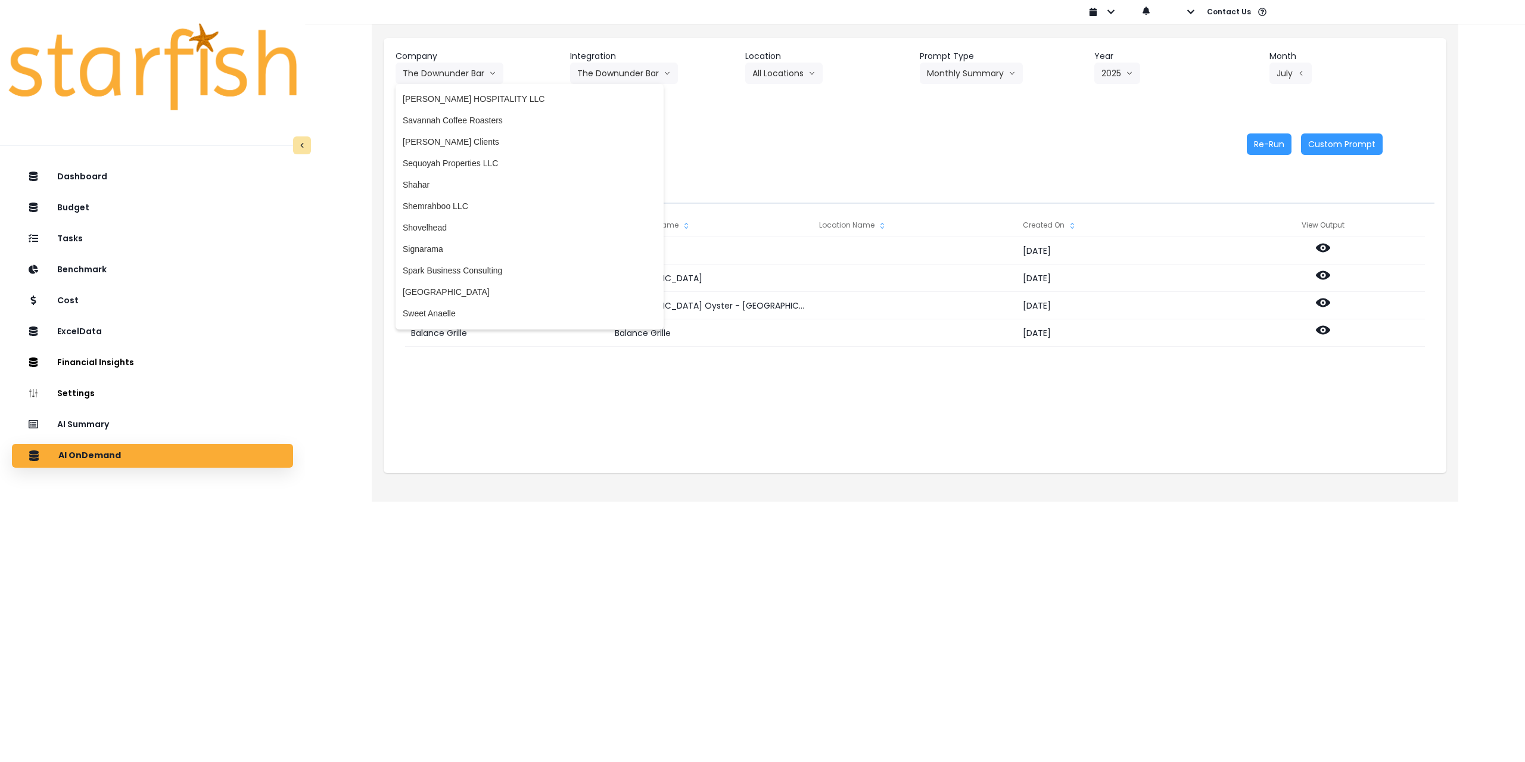
scroll to position [2052, 0]
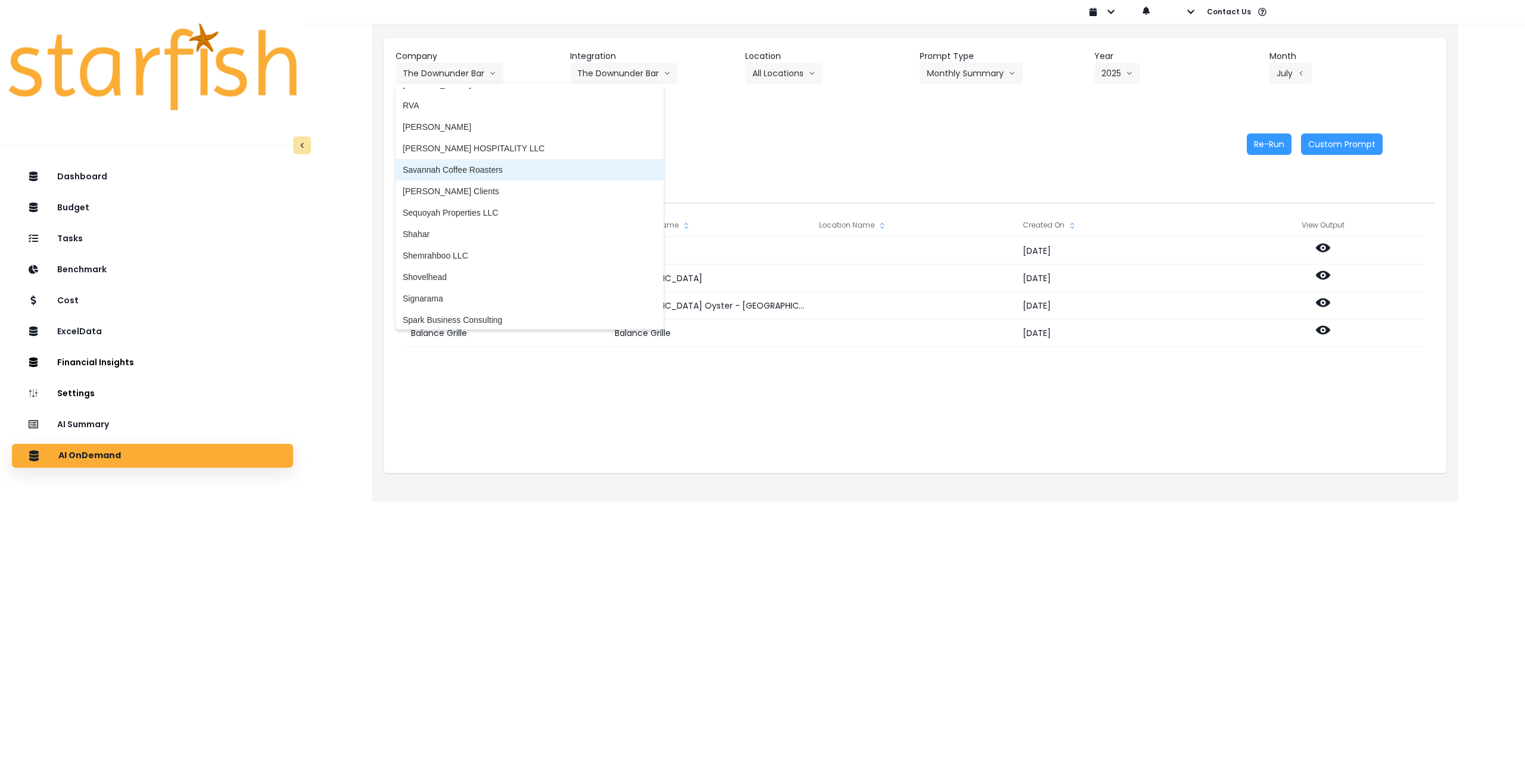
click at [493, 169] on span "Savannah Coffee Roasters" at bounding box center [530, 170] width 254 height 12
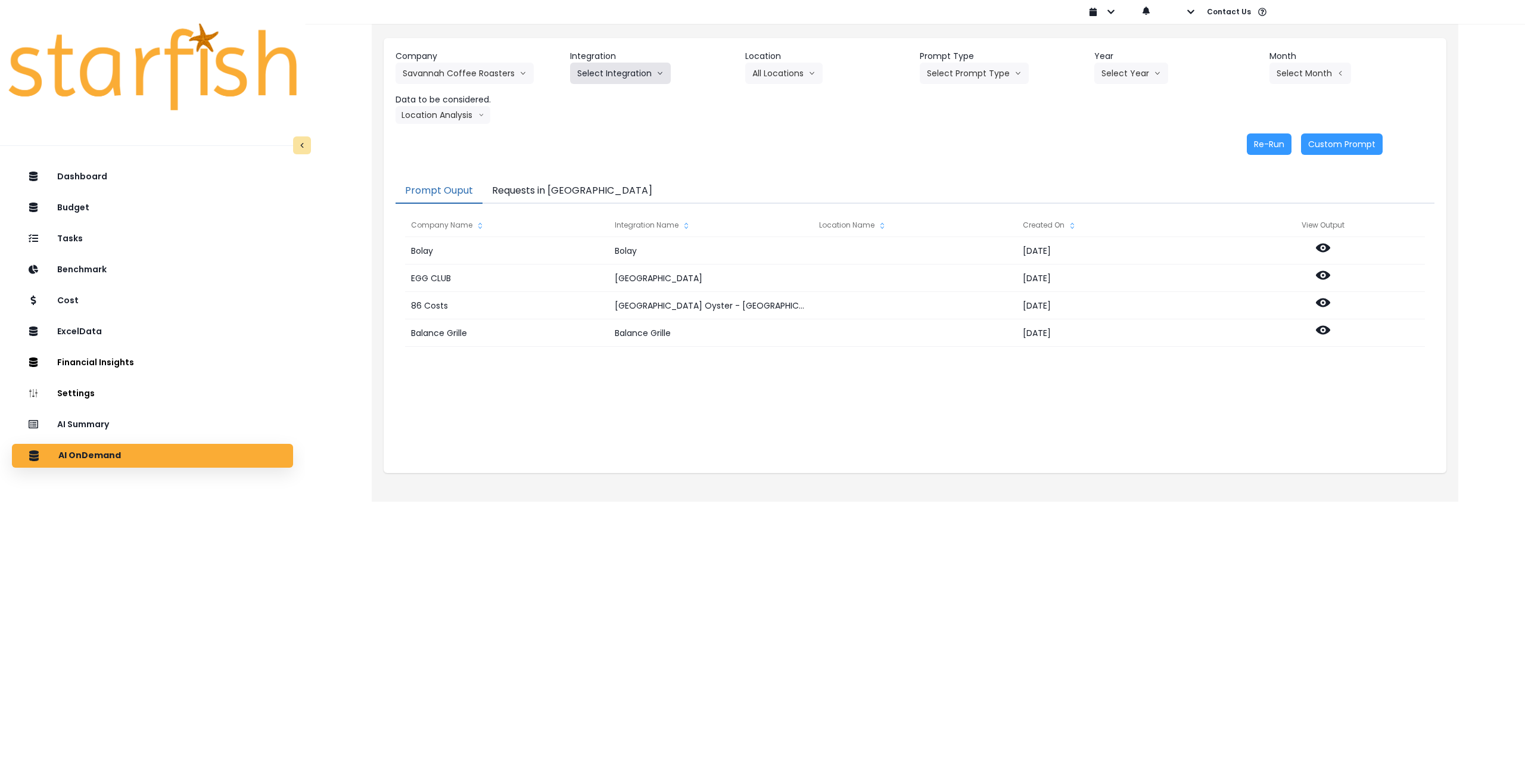
click at [635, 73] on button "Select Integration" at bounding box center [620, 73] width 101 height 21
click at [621, 98] on span "Quickbooks Online" at bounding box center [612, 98] width 70 height 12
click at [797, 78] on button "Select Location" at bounding box center [790, 73] width 91 height 21
drag, startPoint x: 793, startPoint y: 101, endPoint x: 930, endPoint y: 95, distance: 136.6
click at [796, 101] on span "All Locations" at bounding box center [776, 98] width 47 height 12
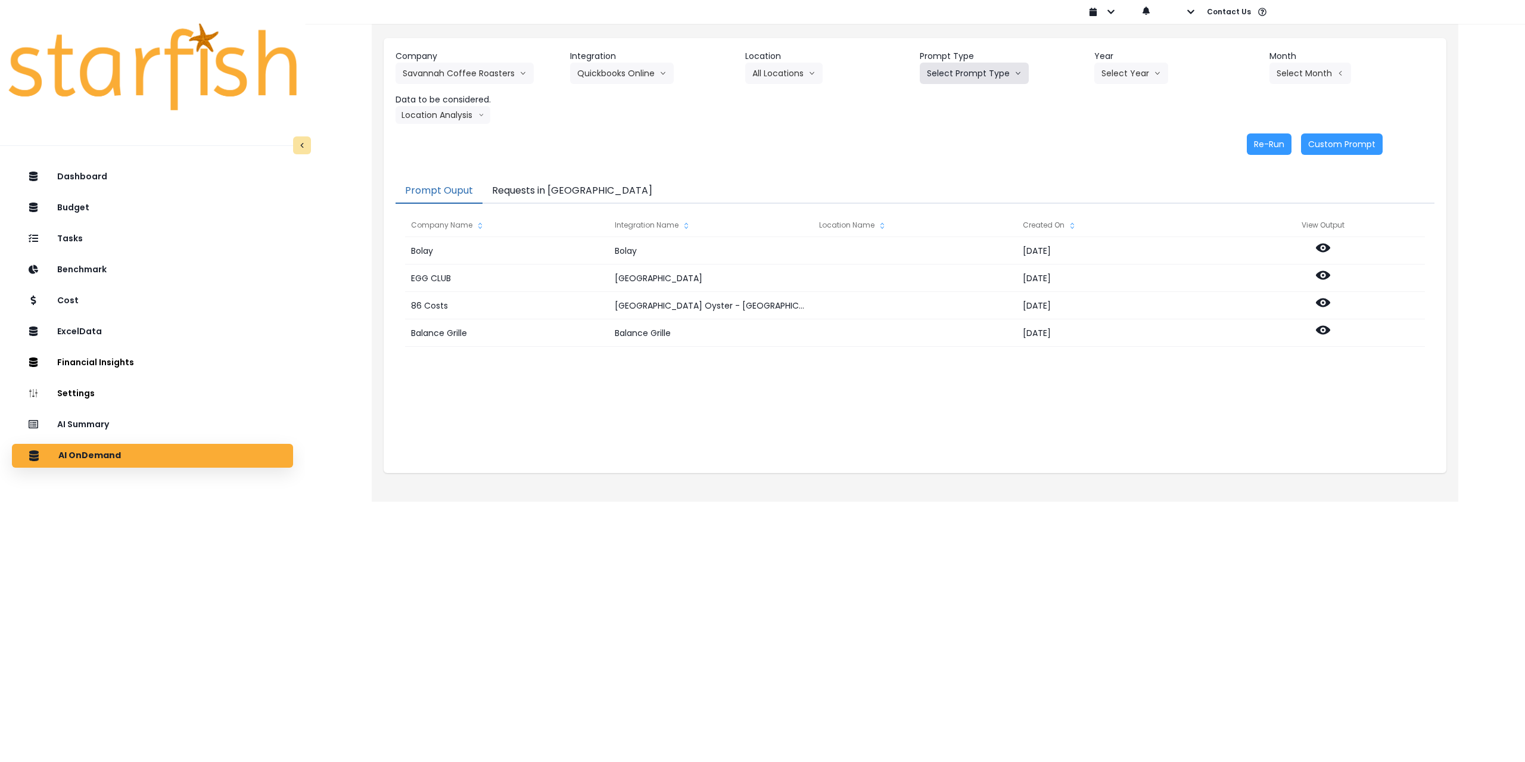
click at [977, 82] on button "Select Prompt Type" at bounding box center [974, 73] width 109 height 21
drag, startPoint x: 954, startPoint y: 167, endPoint x: 1139, endPoint y: 92, distance: 199.2
click at [955, 167] on span "Monthly Summary" at bounding box center [960, 163] width 67 height 12
click at [1155, 70] on icon "arrow down line" at bounding box center [1157, 73] width 7 height 12
click at [1120, 145] on span "2025" at bounding box center [1111, 141] width 18 height 12
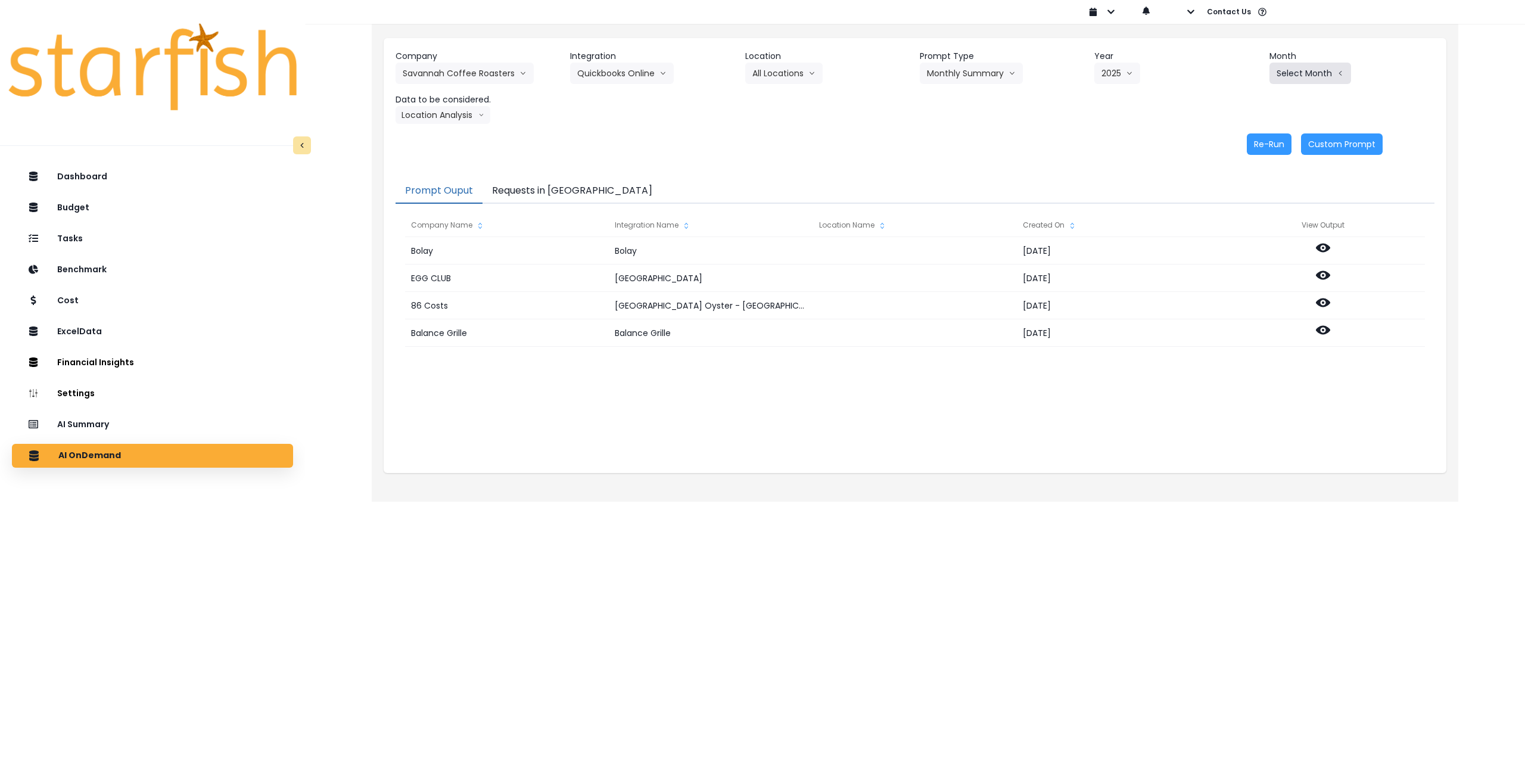
click at [1319, 69] on button "Select Month" at bounding box center [1311, 73] width 82 height 21
drag, startPoint x: 1245, startPoint y: 209, endPoint x: 1181, endPoint y: 192, distance: 66.3
click at [1245, 209] on span "July" at bounding box center [1250, 206] width 23 height 12
click at [419, 113] on button "Location Analysis" at bounding box center [443, 115] width 95 height 18
click at [423, 130] on li "Comparison overtime" at bounding box center [443, 138] width 94 height 21
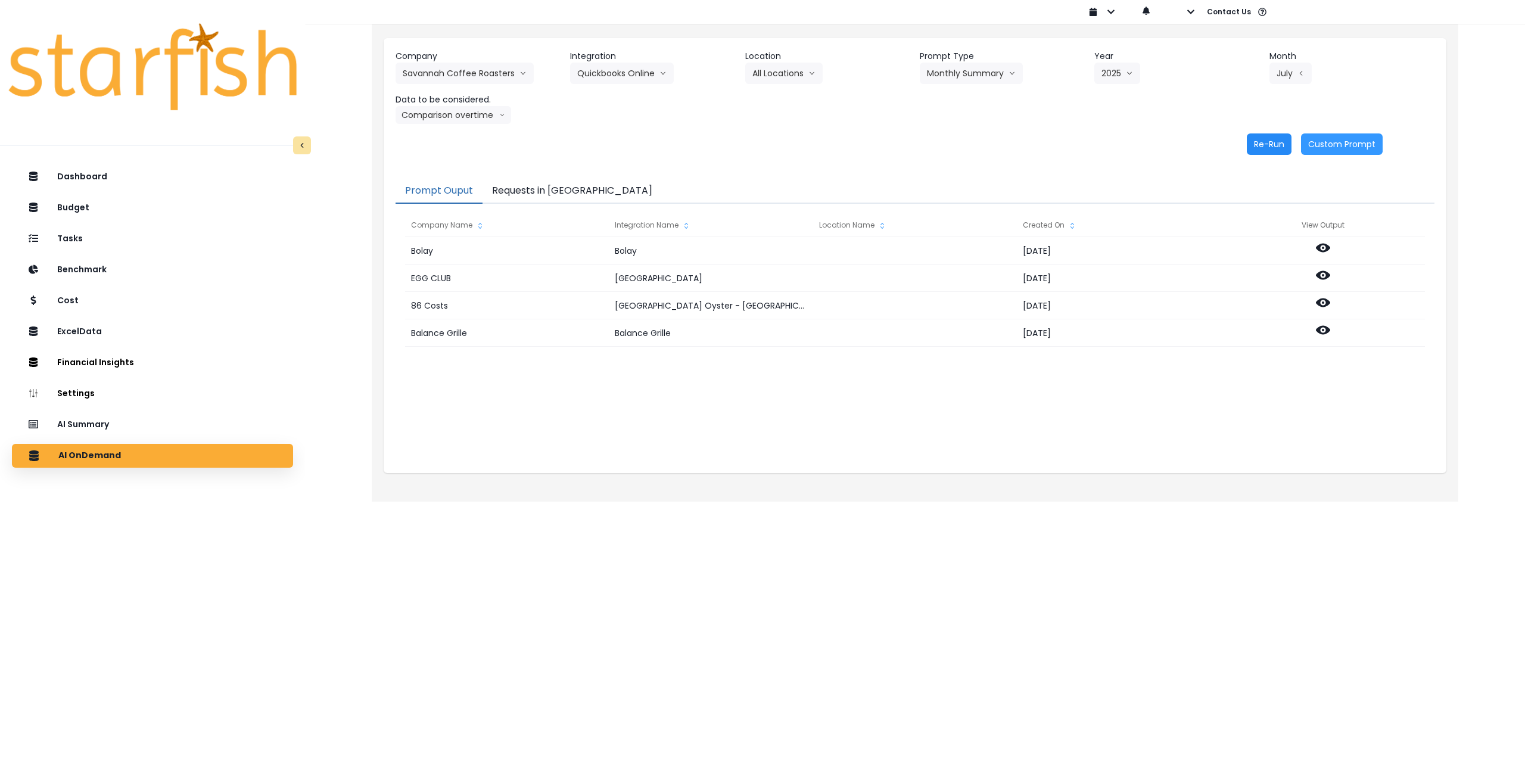
click at [1261, 141] on button "Re-Run" at bounding box center [1269, 143] width 45 height 21
click at [461, 105] on header "Data to be considered." at bounding box center [478, 100] width 165 height 13
click at [456, 113] on button "Comparison overtime" at bounding box center [454, 115] width 116 height 18
click at [449, 167] on li "Location Analysis" at bounding box center [443, 159] width 94 height 21
click at [1259, 142] on button "Re-Run" at bounding box center [1269, 143] width 45 height 21
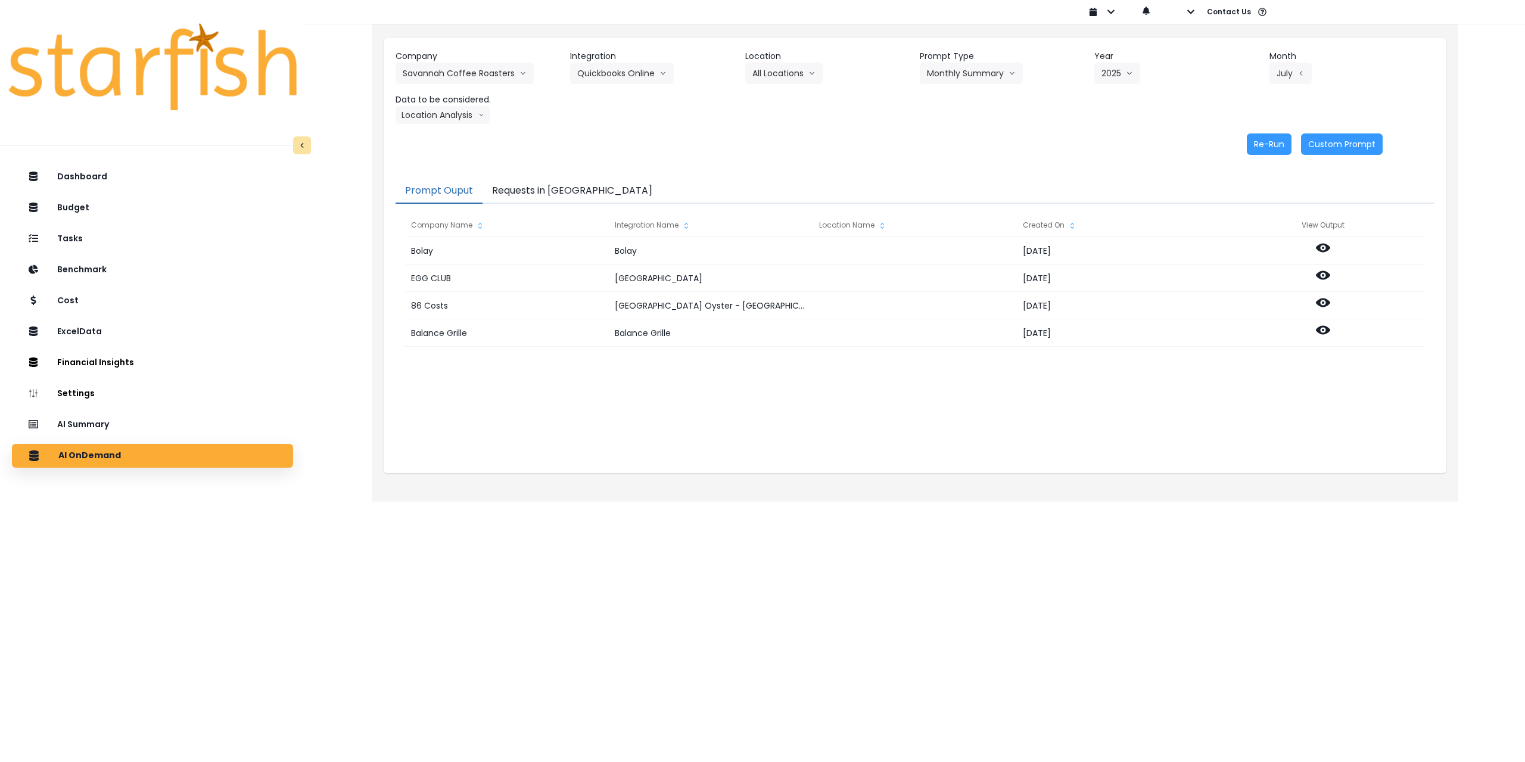
click at [563, 190] on button "Requests in [GEOGRAPHIC_DATA]" at bounding box center [572, 191] width 179 height 25
